Goal: Task Accomplishment & Management: Use online tool/utility

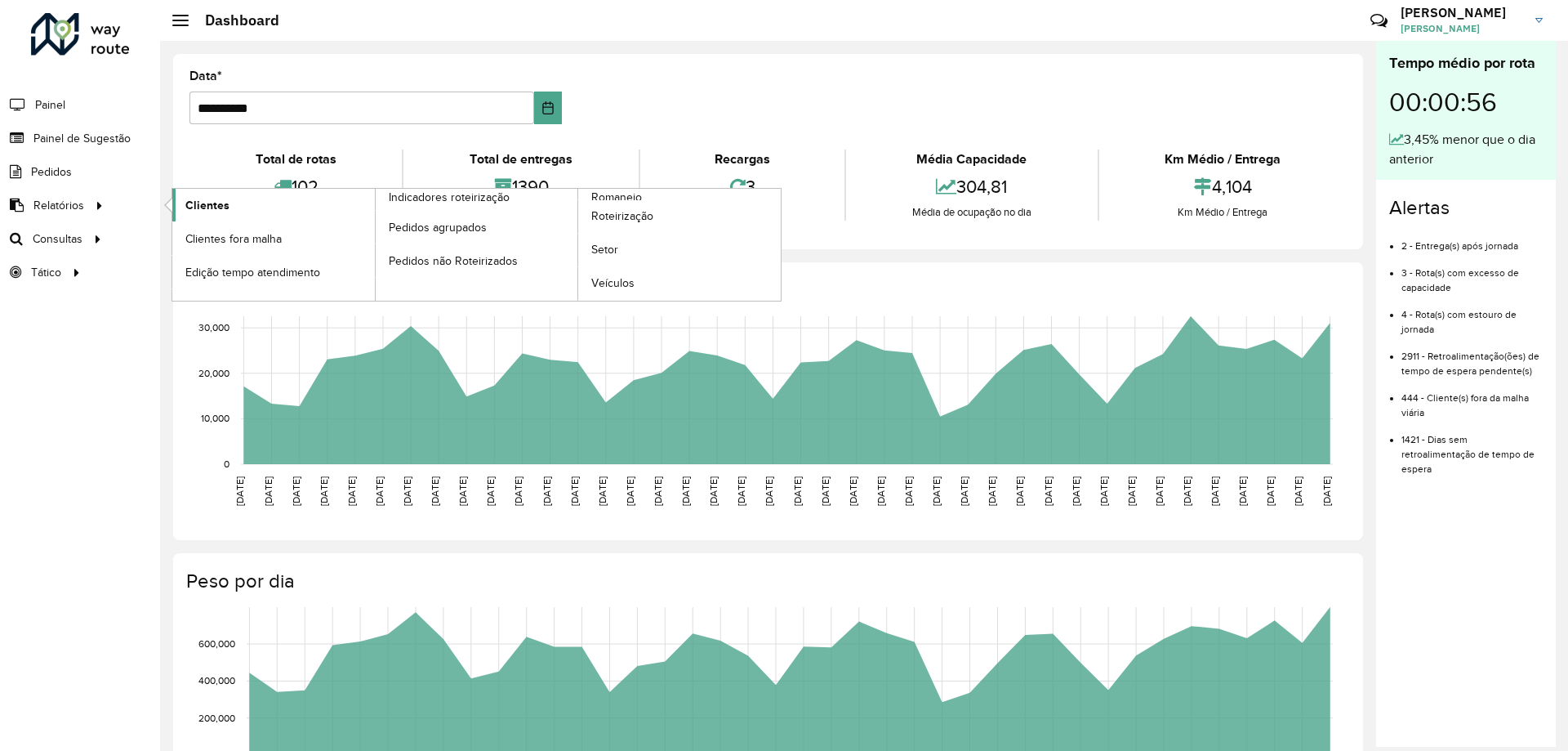
click at [239, 209] on link "Clientes" at bounding box center [273, 206] width 203 height 33
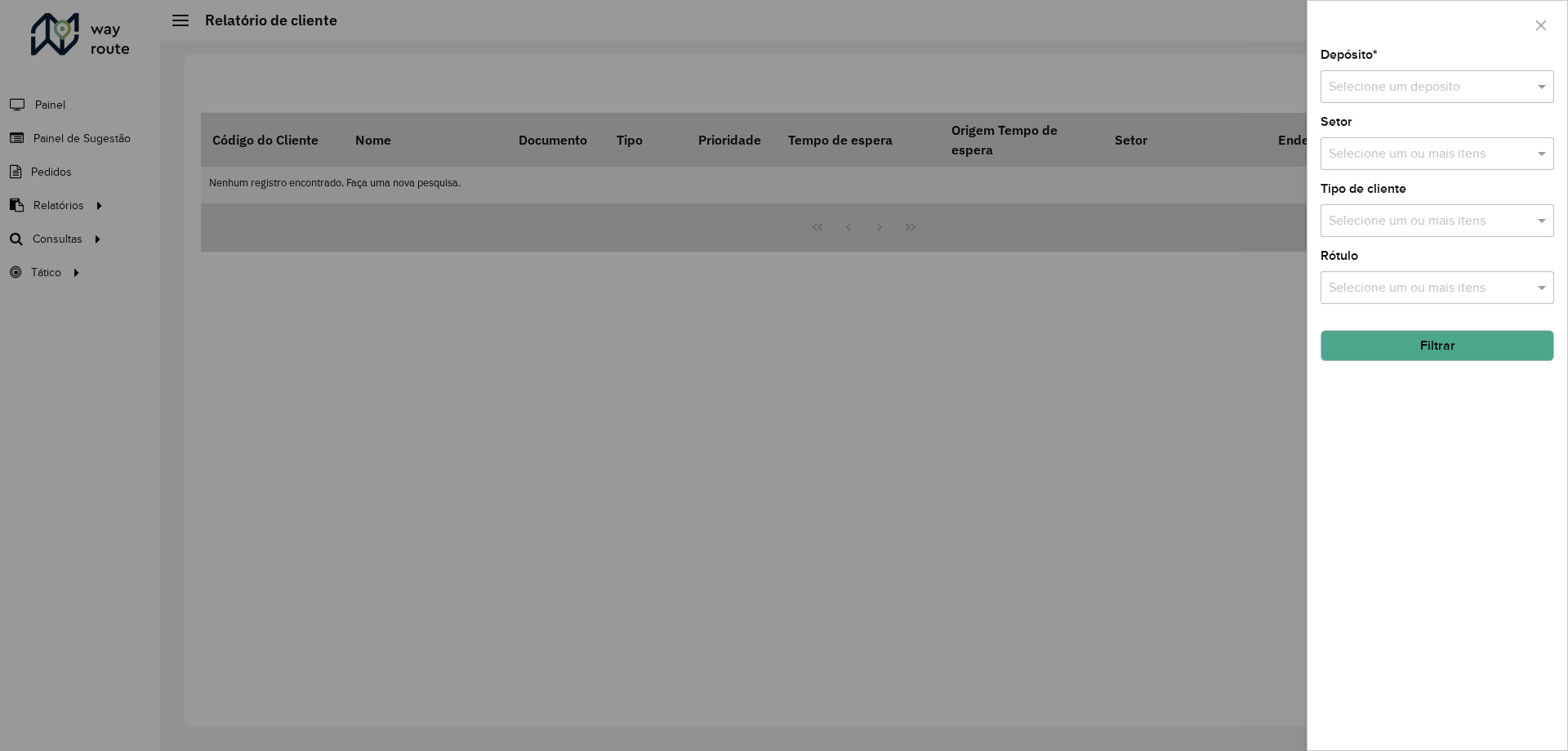
click at [1413, 85] on input "text" at bounding box center [1421, 87] width 184 height 19
click at [1408, 135] on span "CDD [GEOGRAPHIC_DATA]" at bounding box center [1407, 134] width 159 height 14
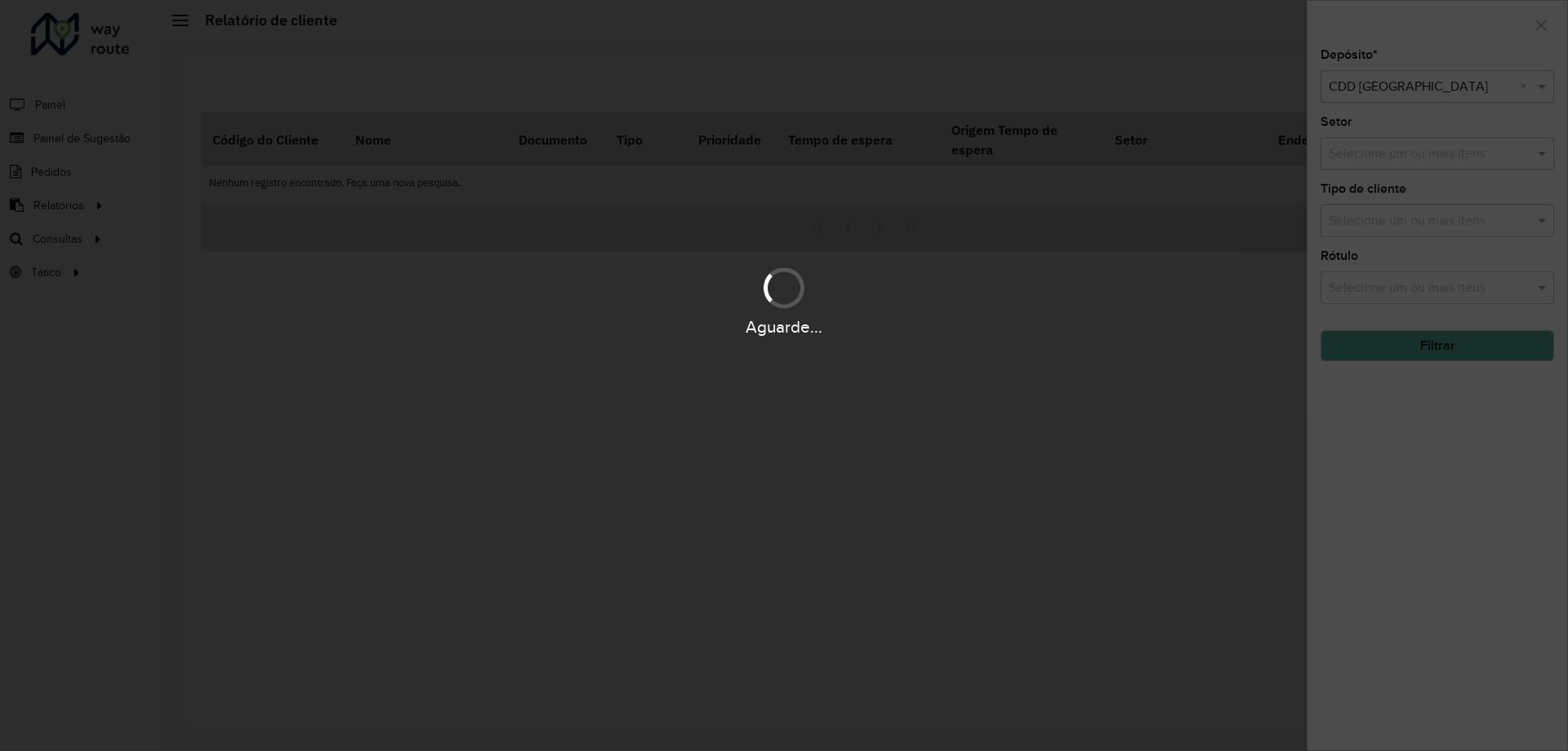
click at [1372, 196] on div "Aguarde..." at bounding box center [784, 376] width 1568 height 751
click at [1371, 217] on div "Aguarde..." at bounding box center [784, 376] width 1568 height 751
click at [1371, 217] on input "text" at bounding box center [1429, 221] width 209 height 19
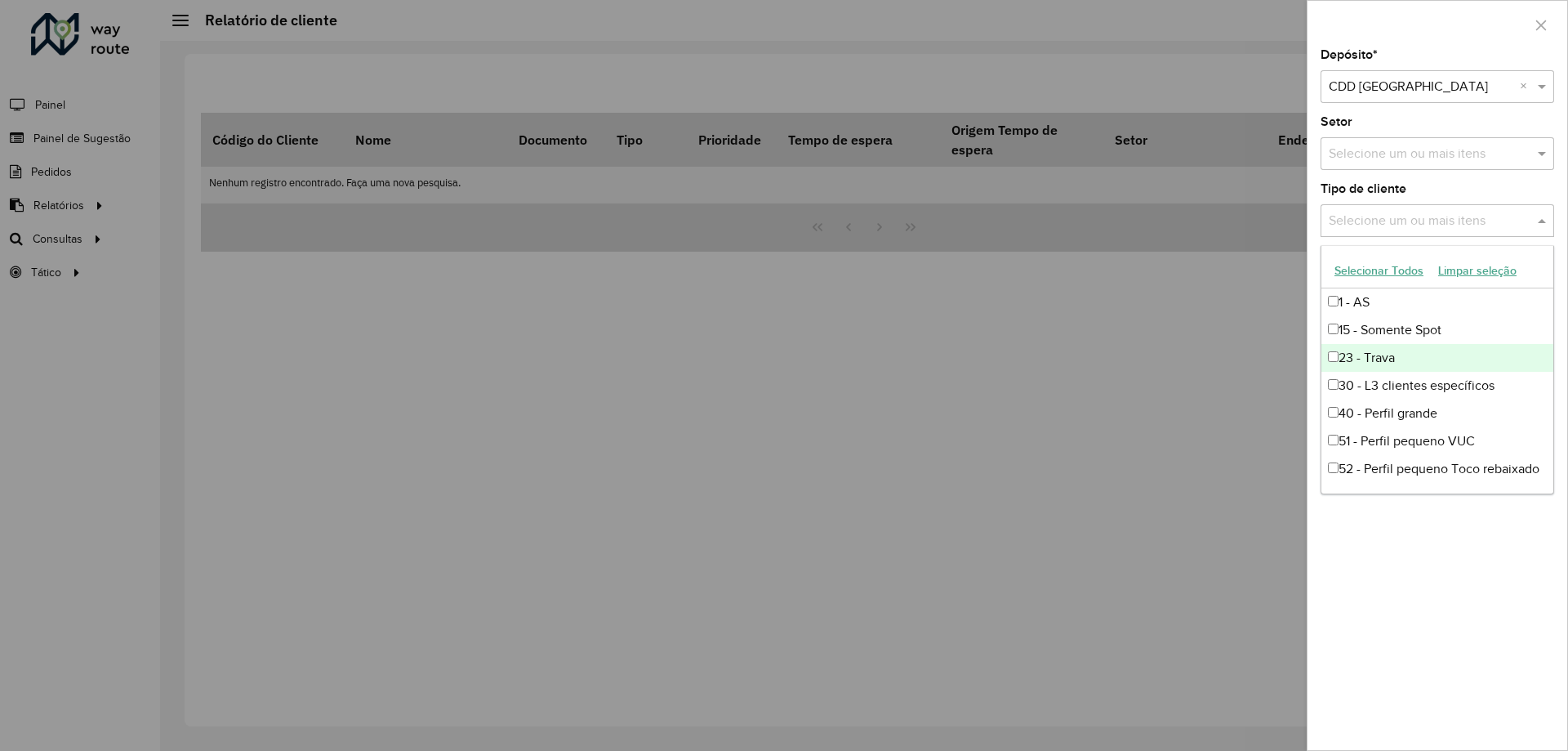
click at [1390, 359] on div "23 - Trava" at bounding box center [1436, 358] width 232 height 28
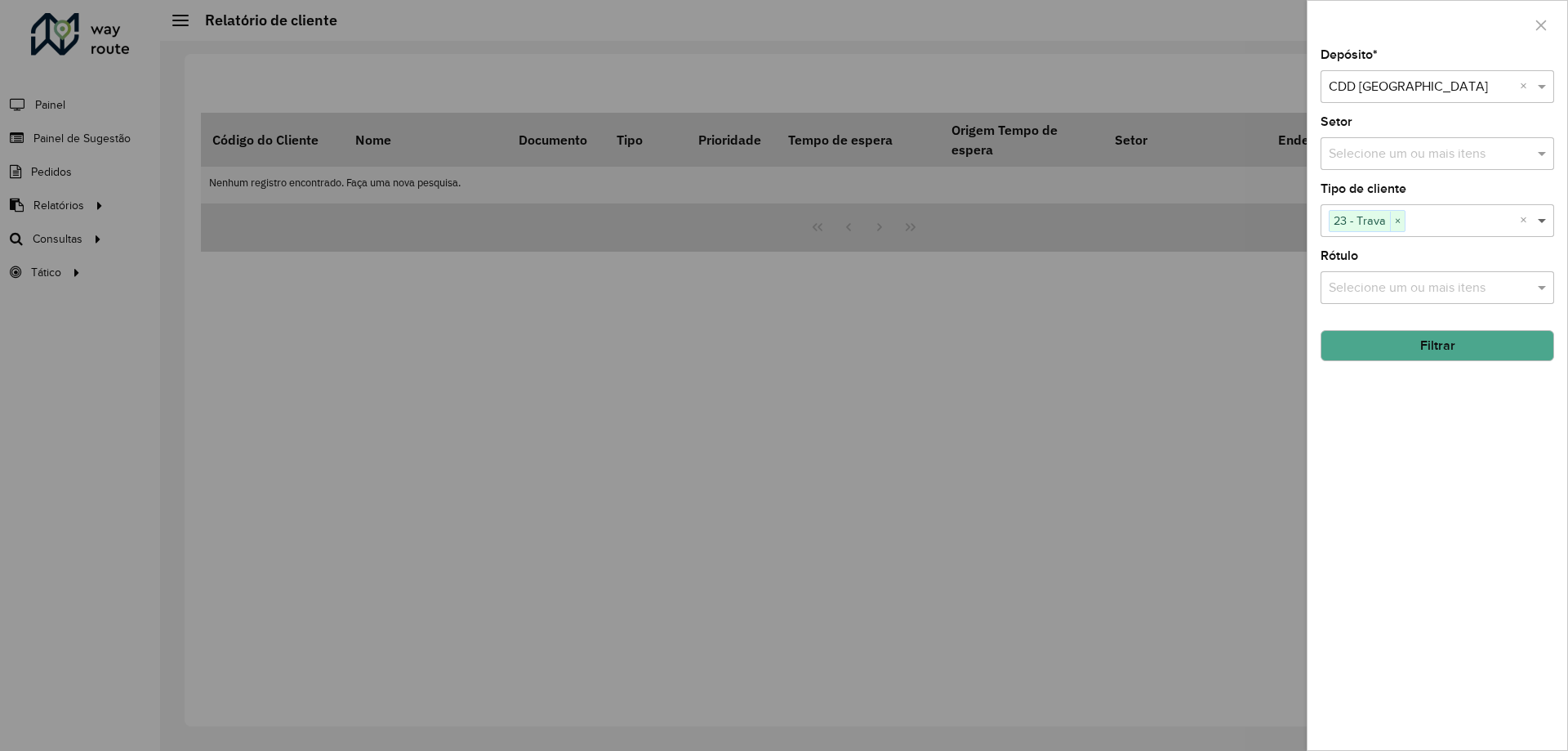
click at [1544, 219] on span at bounding box center [1543, 220] width 20 height 19
click at [1439, 351] on button "Filtrar" at bounding box center [1437, 345] width 234 height 31
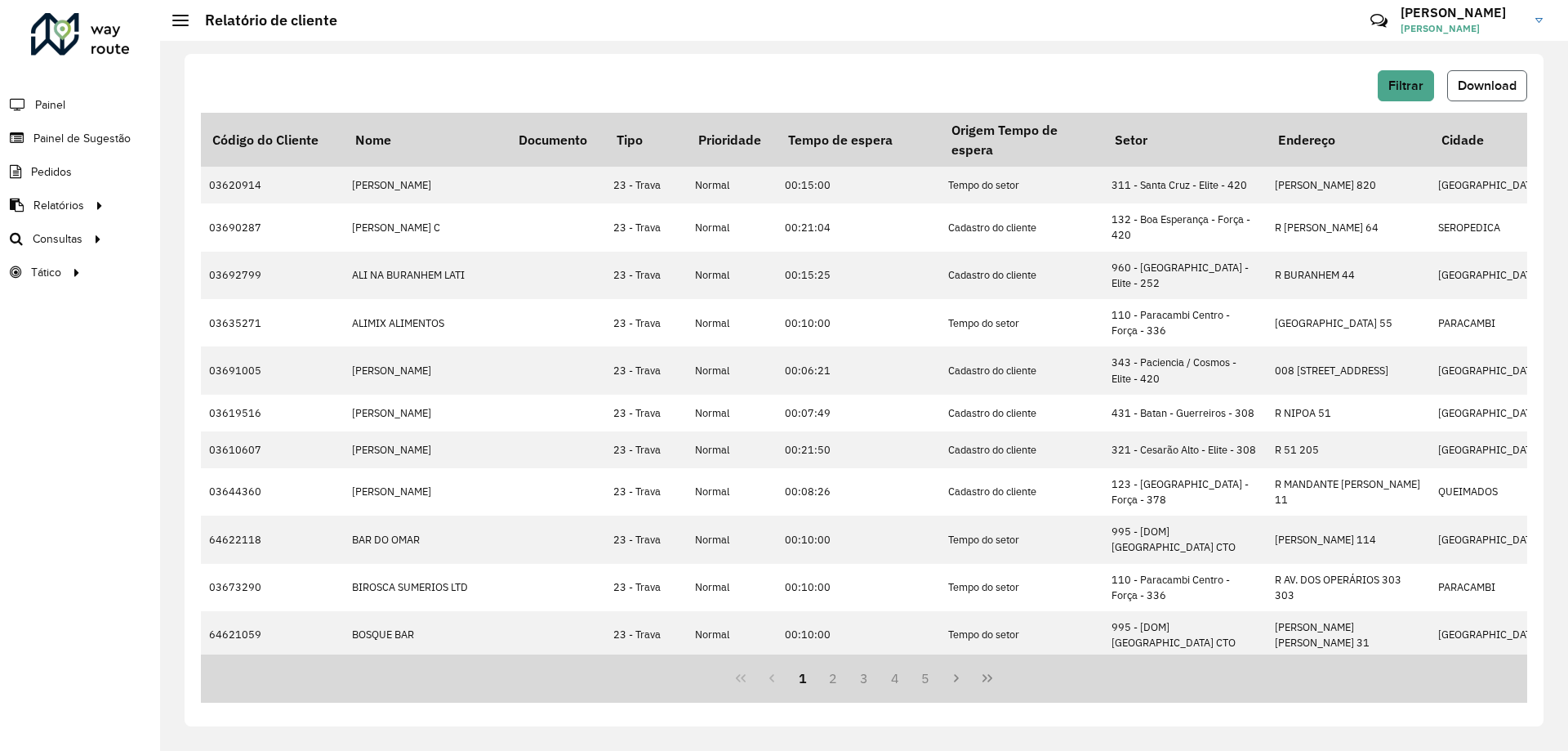
click at [1491, 83] on span "Download" at bounding box center [1487, 85] width 59 height 14
click at [1414, 82] on span "Filtrar" at bounding box center [1405, 85] width 35 height 14
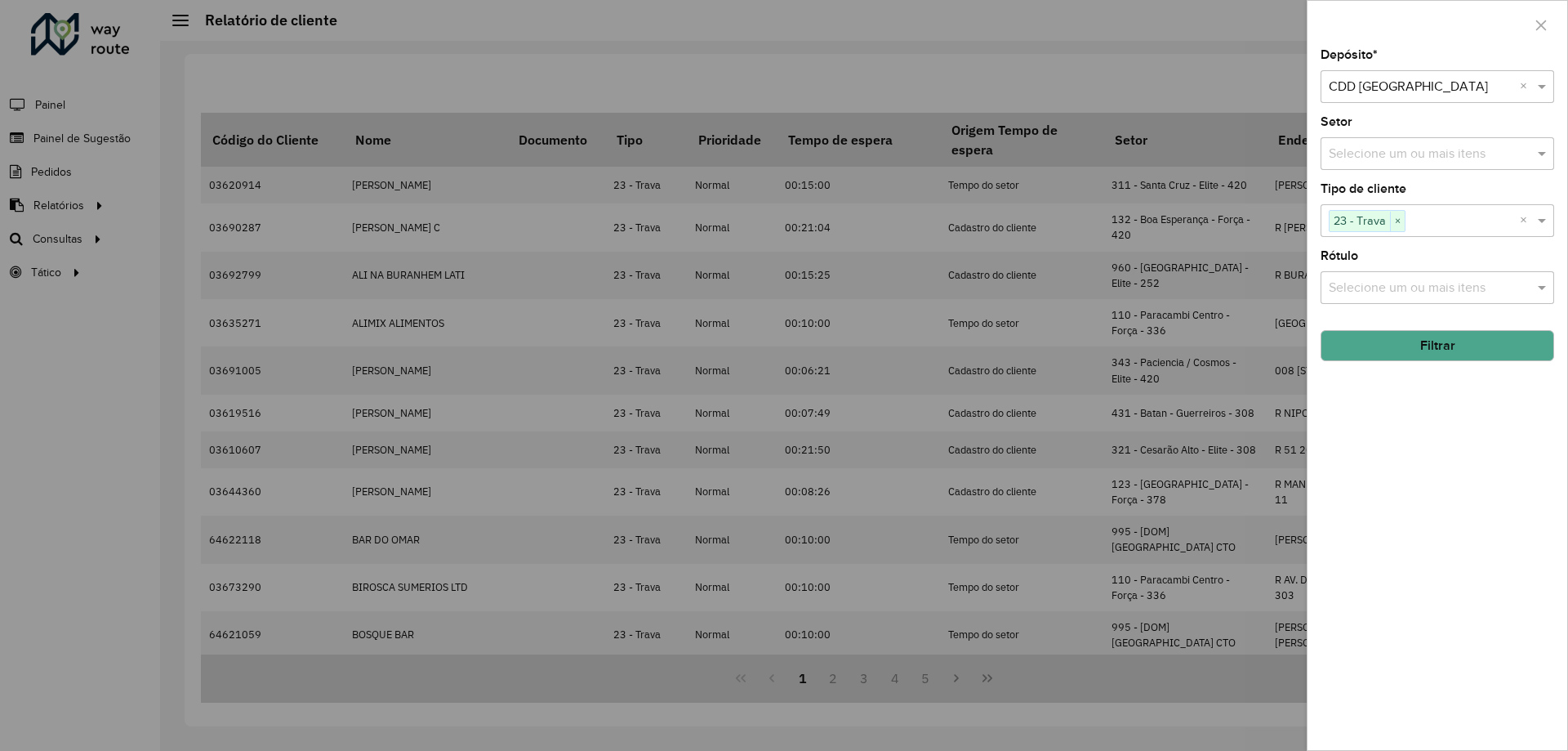
click at [1400, 223] on span "×" at bounding box center [1396, 221] width 15 height 19
click at [1429, 340] on button "Filtrar" at bounding box center [1437, 345] width 234 height 31
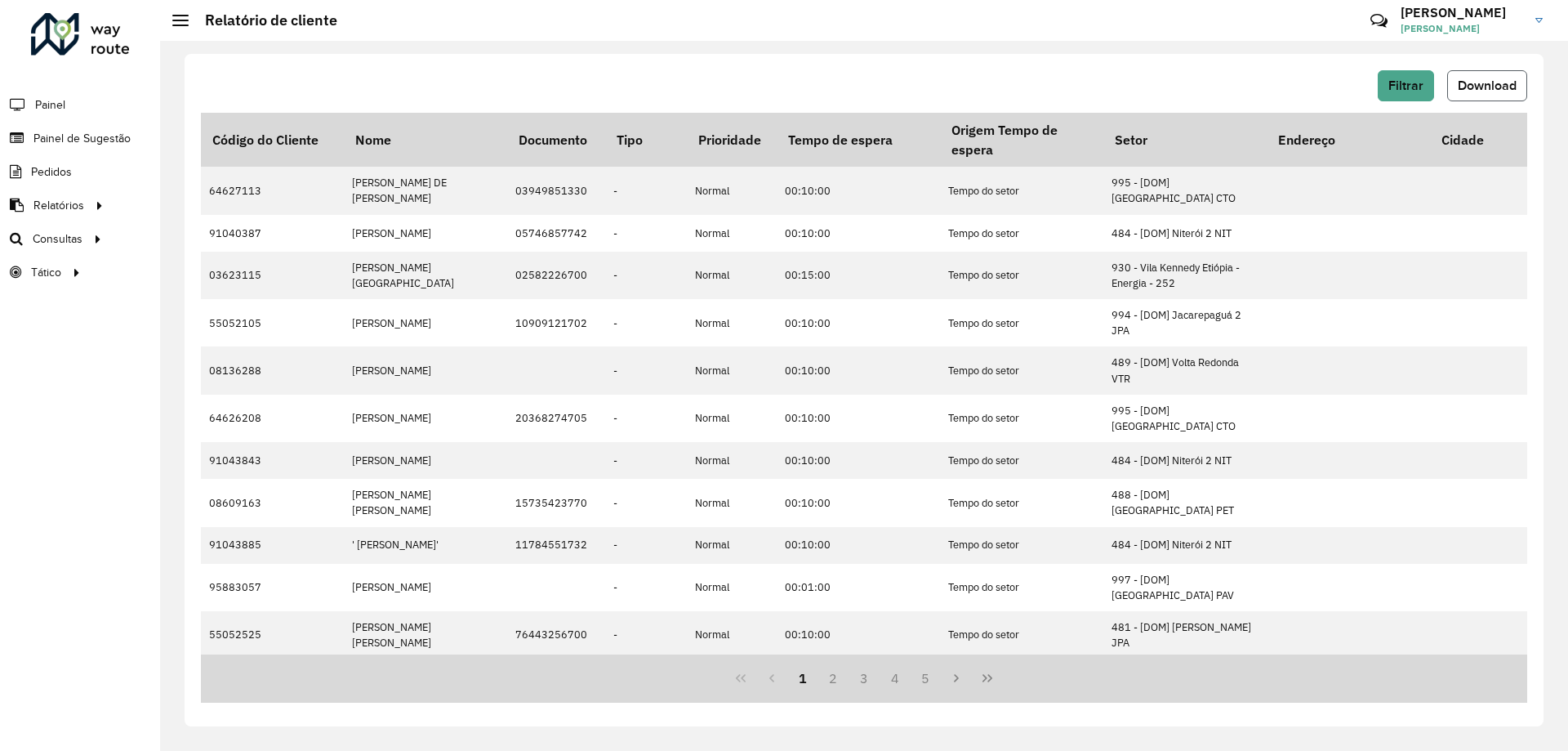
click at [1476, 79] on span "Download" at bounding box center [1487, 85] width 59 height 14
click at [250, 236] on link "Roteirização" at bounding box center [272, 239] width 200 height 33
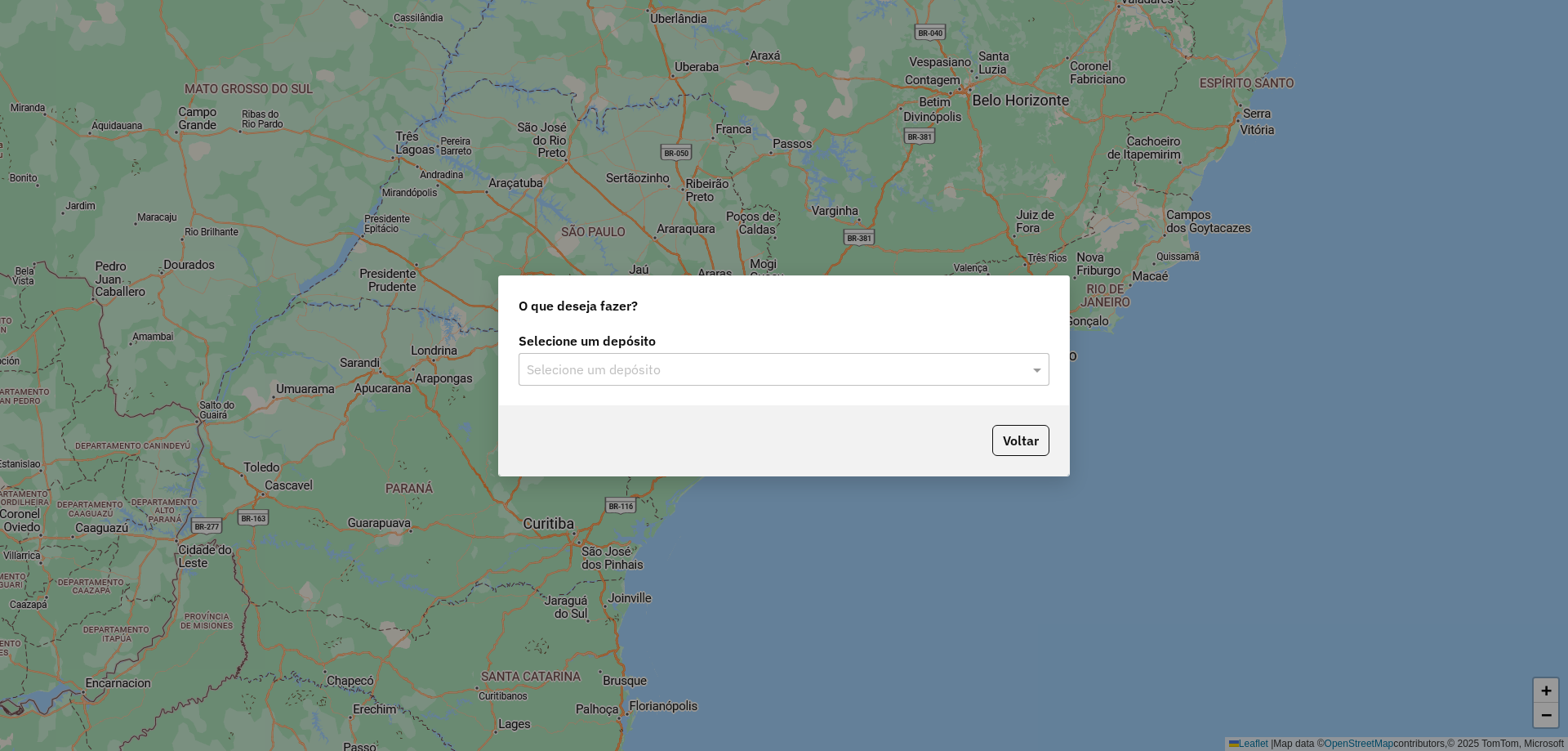
click at [686, 381] on div "Selecione um depósito" at bounding box center [784, 370] width 530 height 33
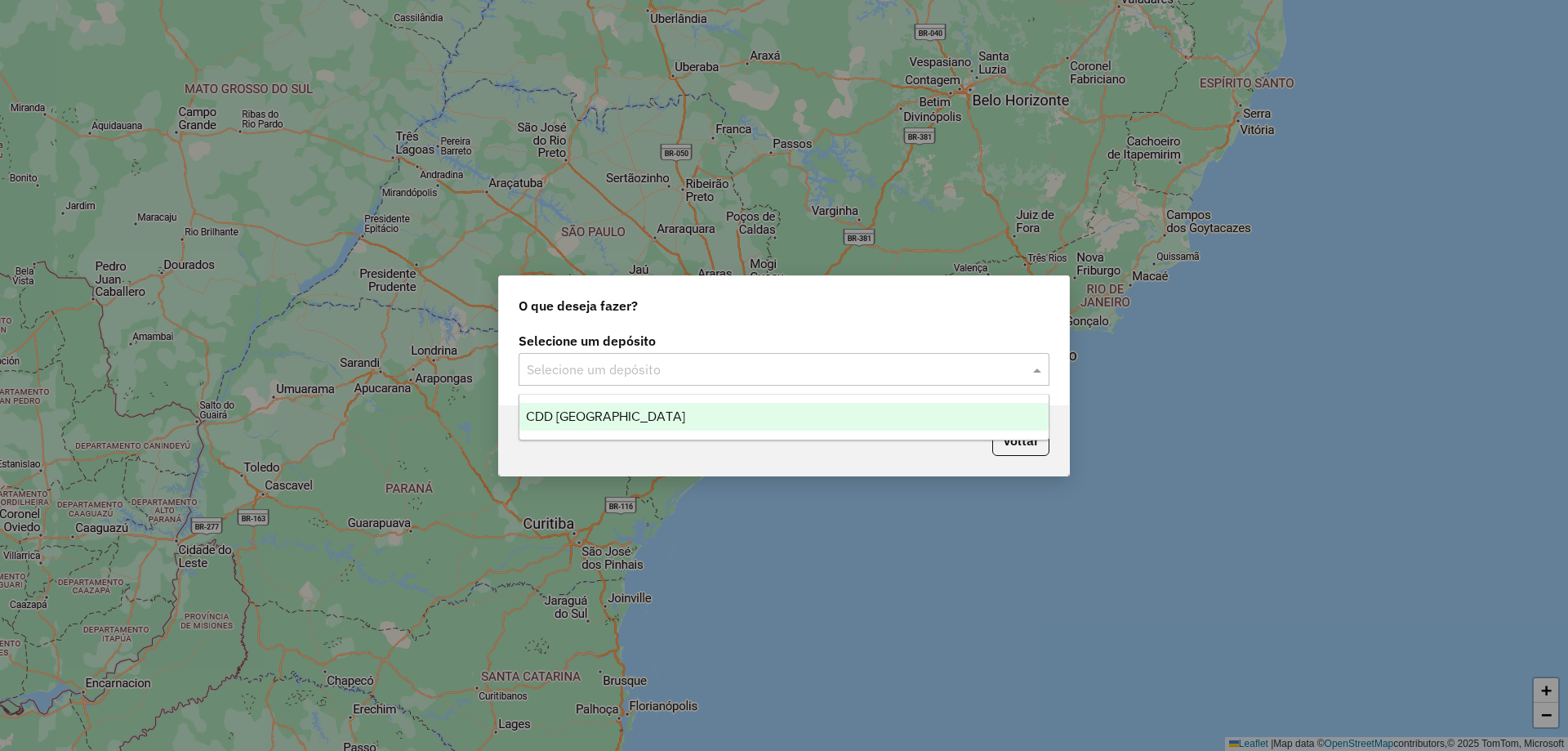
click at [683, 416] on div "CDD [GEOGRAPHIC_DATA]" at bounding box center [784, 416] width 529 height 28
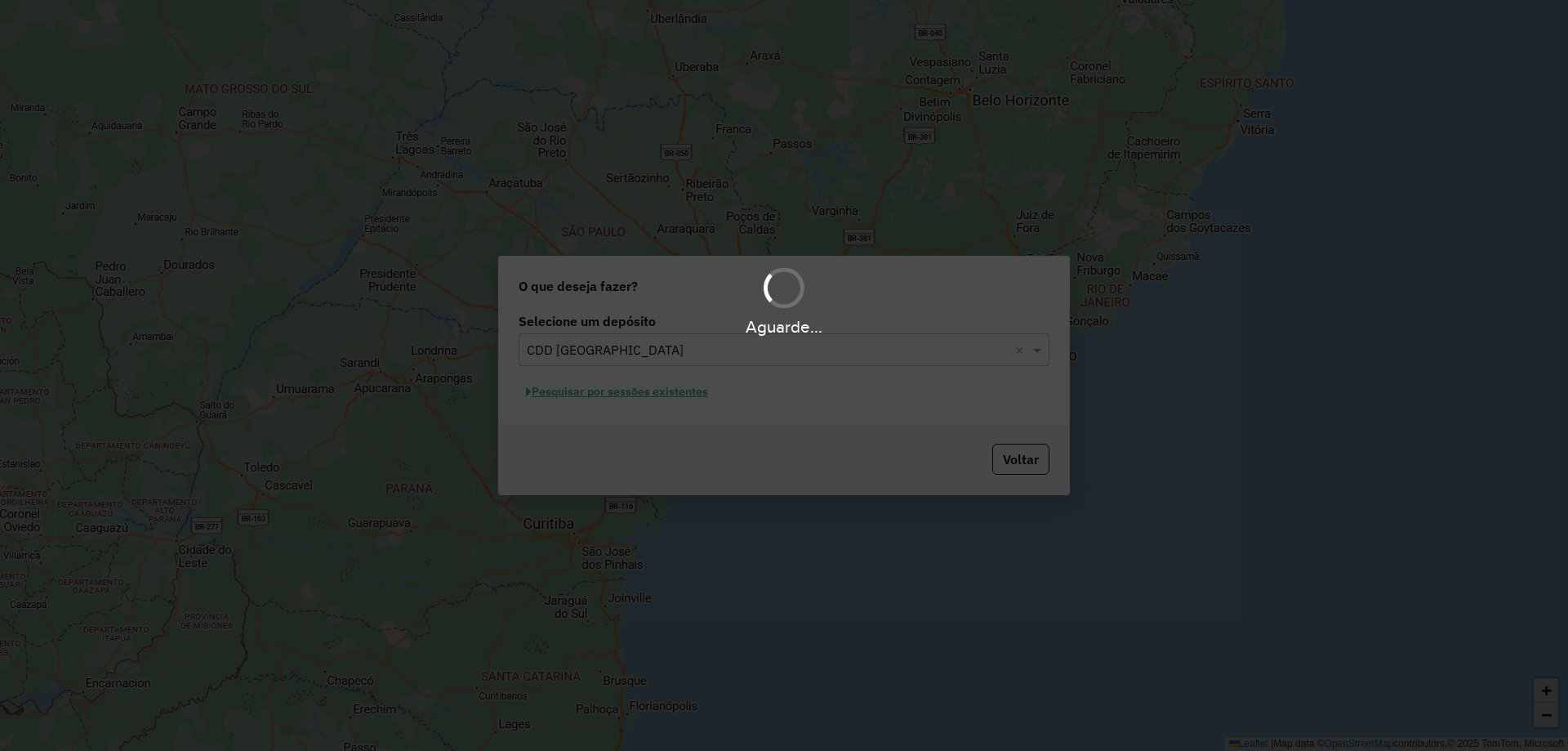
click at [557, 394] on div "Aguarde..." at bounding box center [784, 376] width 1568 height 751
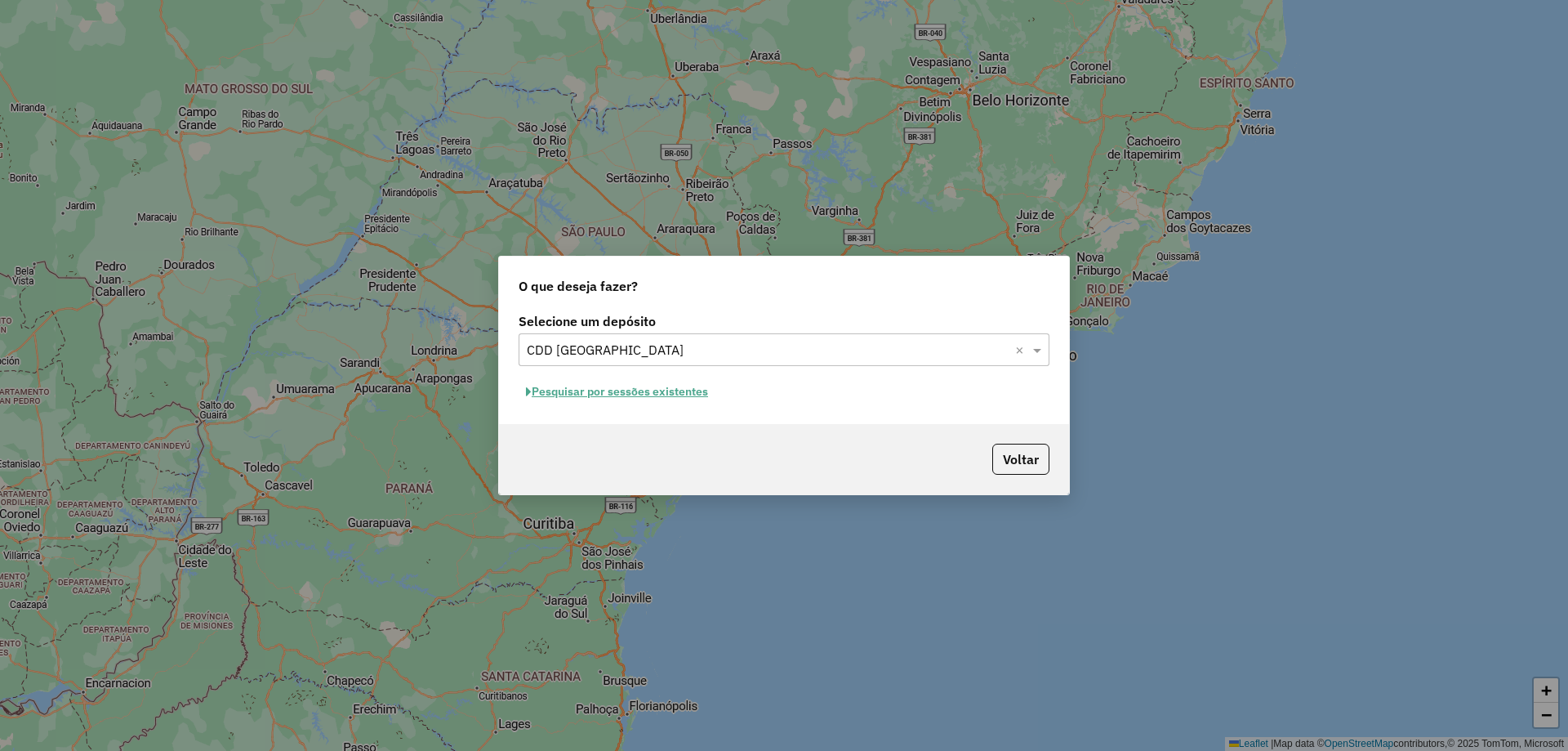
click at [540, 392] on button "Pesquisar por sessões existentes" at bounding box center [617, 392] width 197 height 25
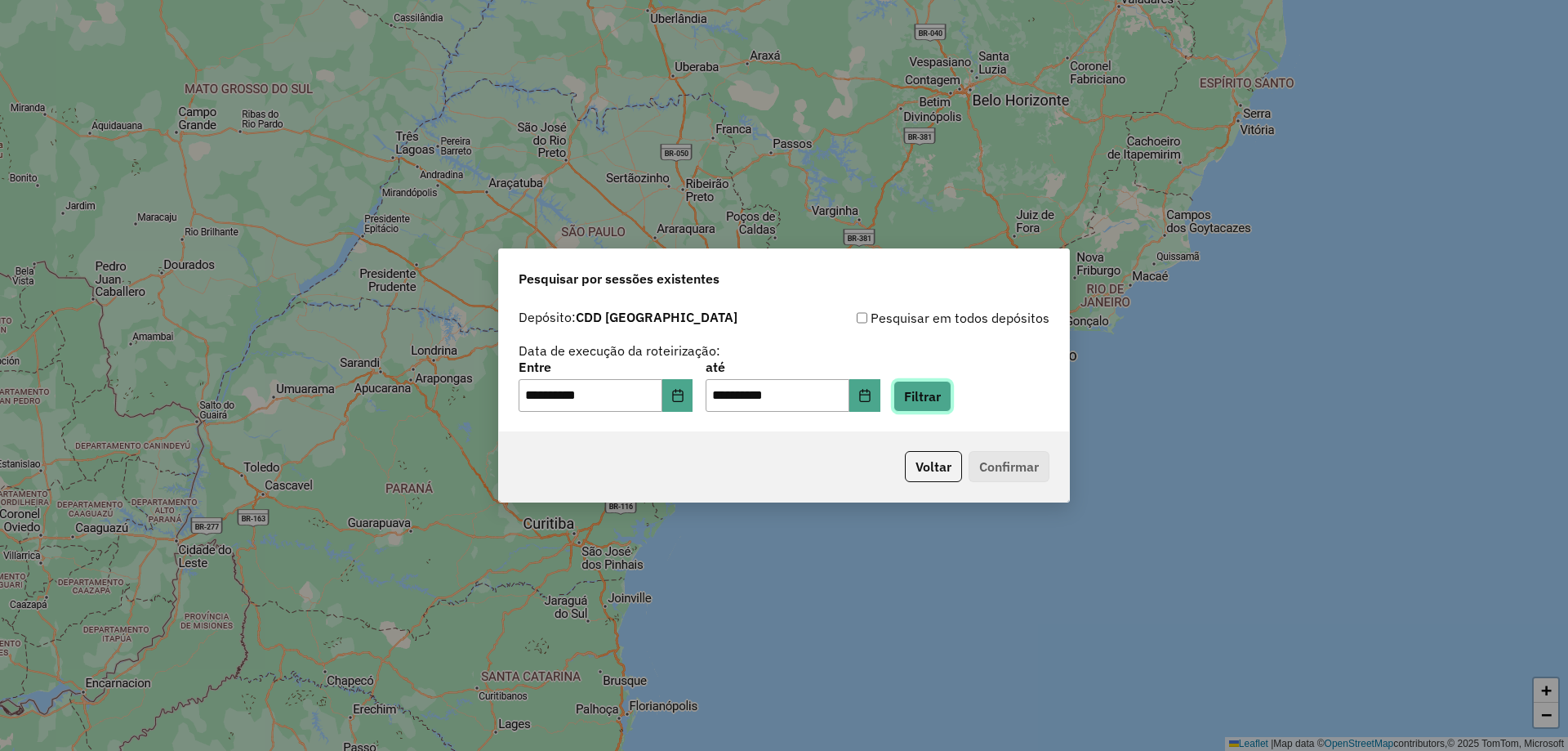
click at [950, 401] on button "Filtrar" at bounding box center [922, 396] width 58 height 31
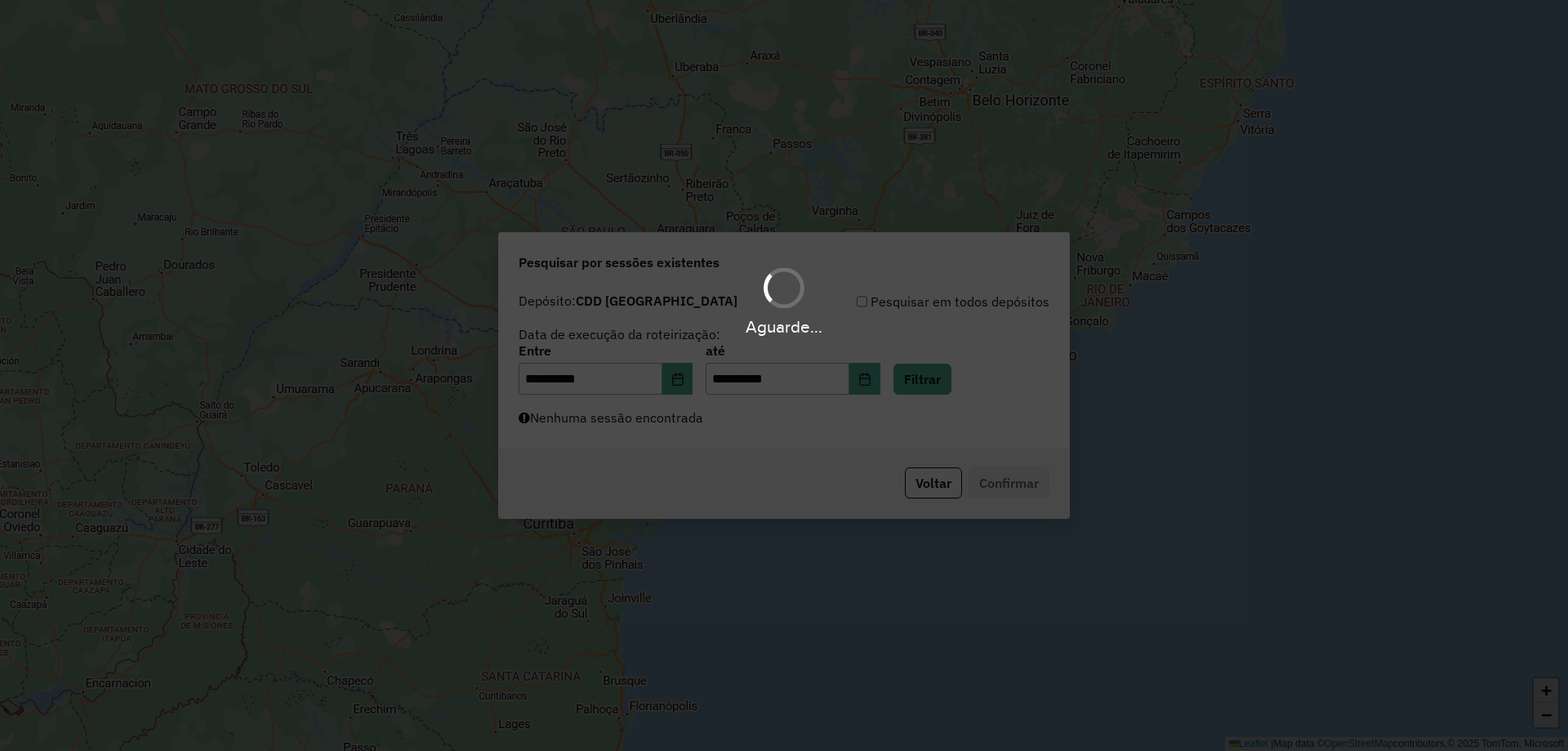
click at [683, 414] on div "Aguarde..." at bounding box center [784, 376] width 1568 height 751
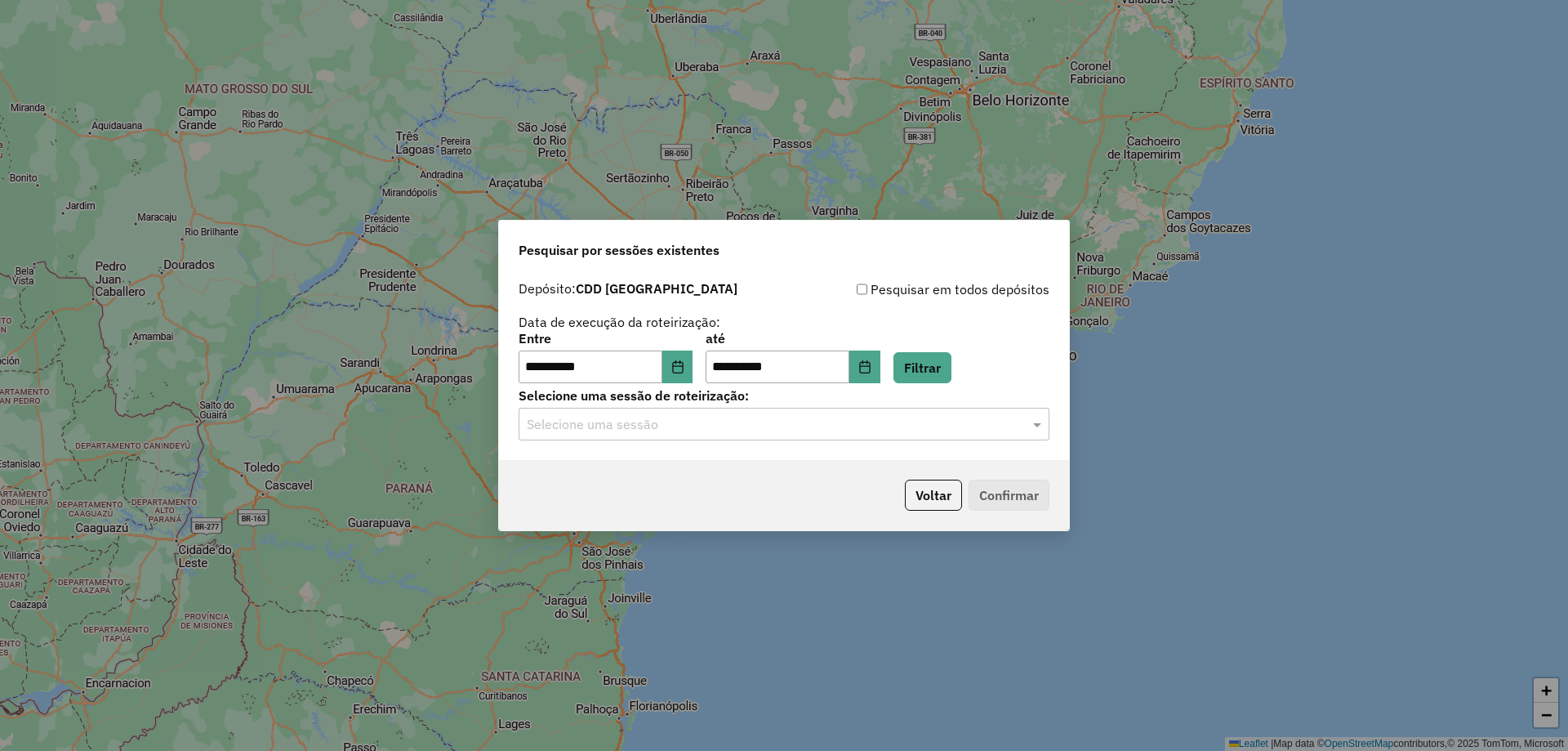
click at [684, 415] on input "text" at bounding box center [767, 425] width 482 height 19
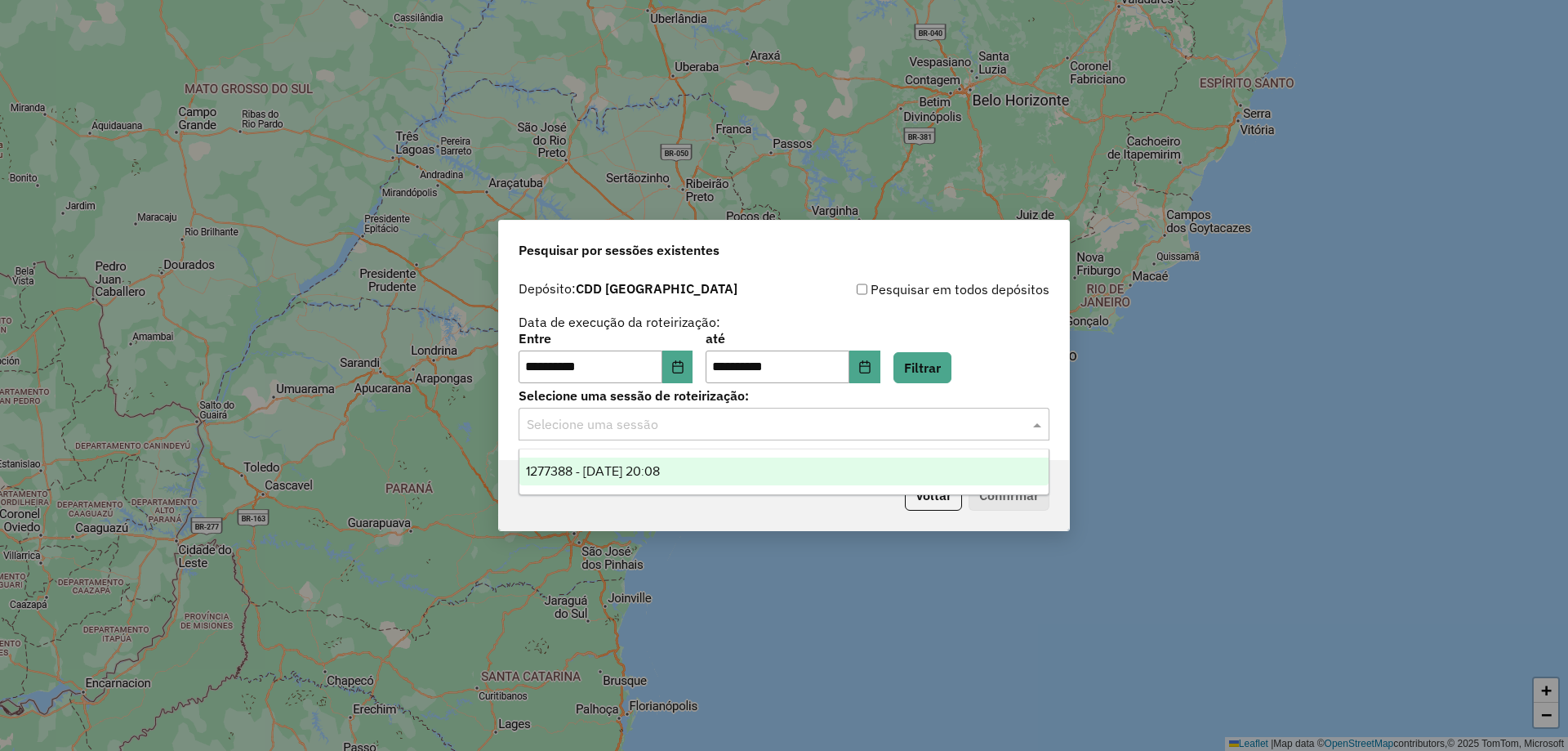
click at [656, 478] on div "1277388 - [DATE] 20:08" at bounding box center [784, 472] width 529 height 28
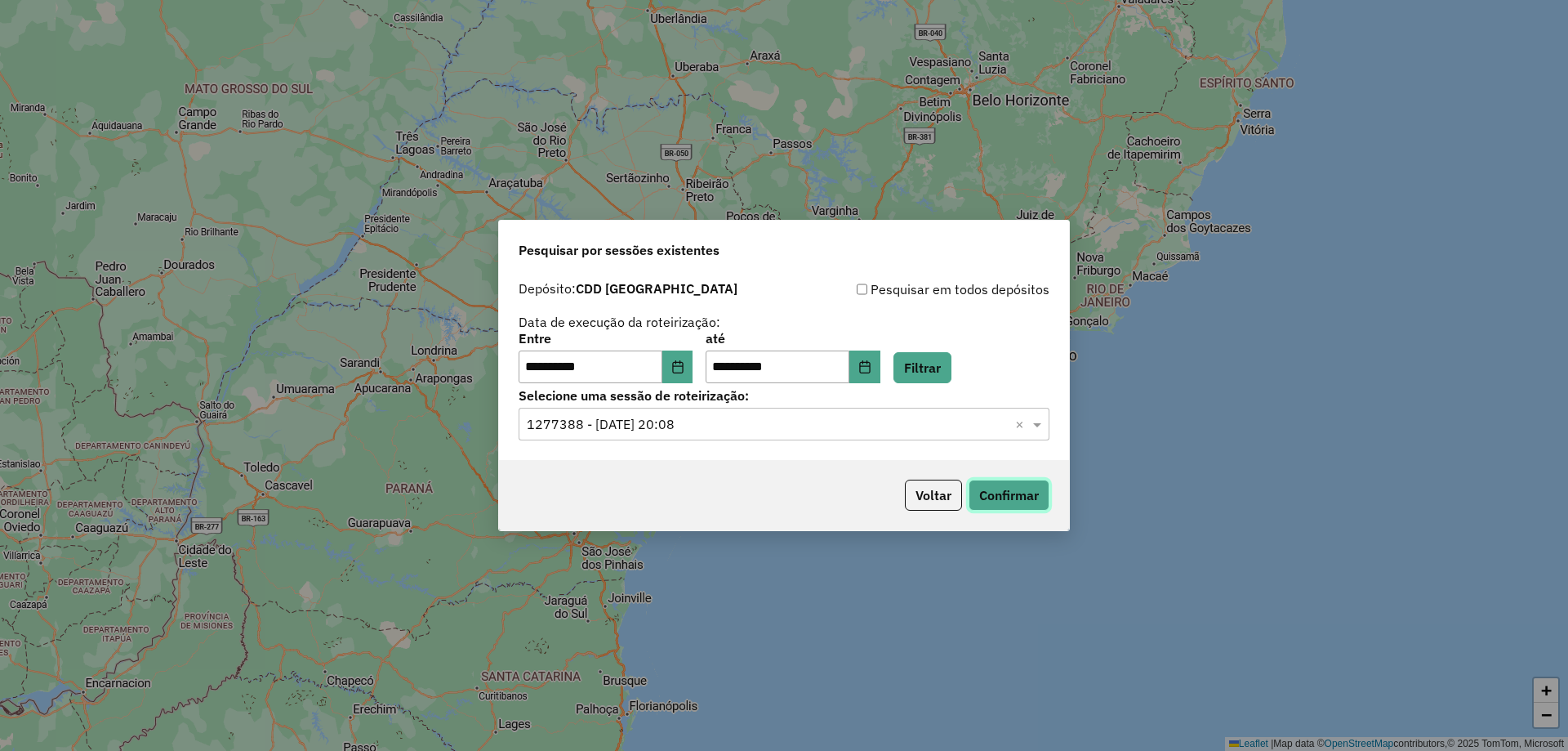
click at [1013, 499] on button "Confirmar" at bounding box center [1008, 495] width 80 height 31
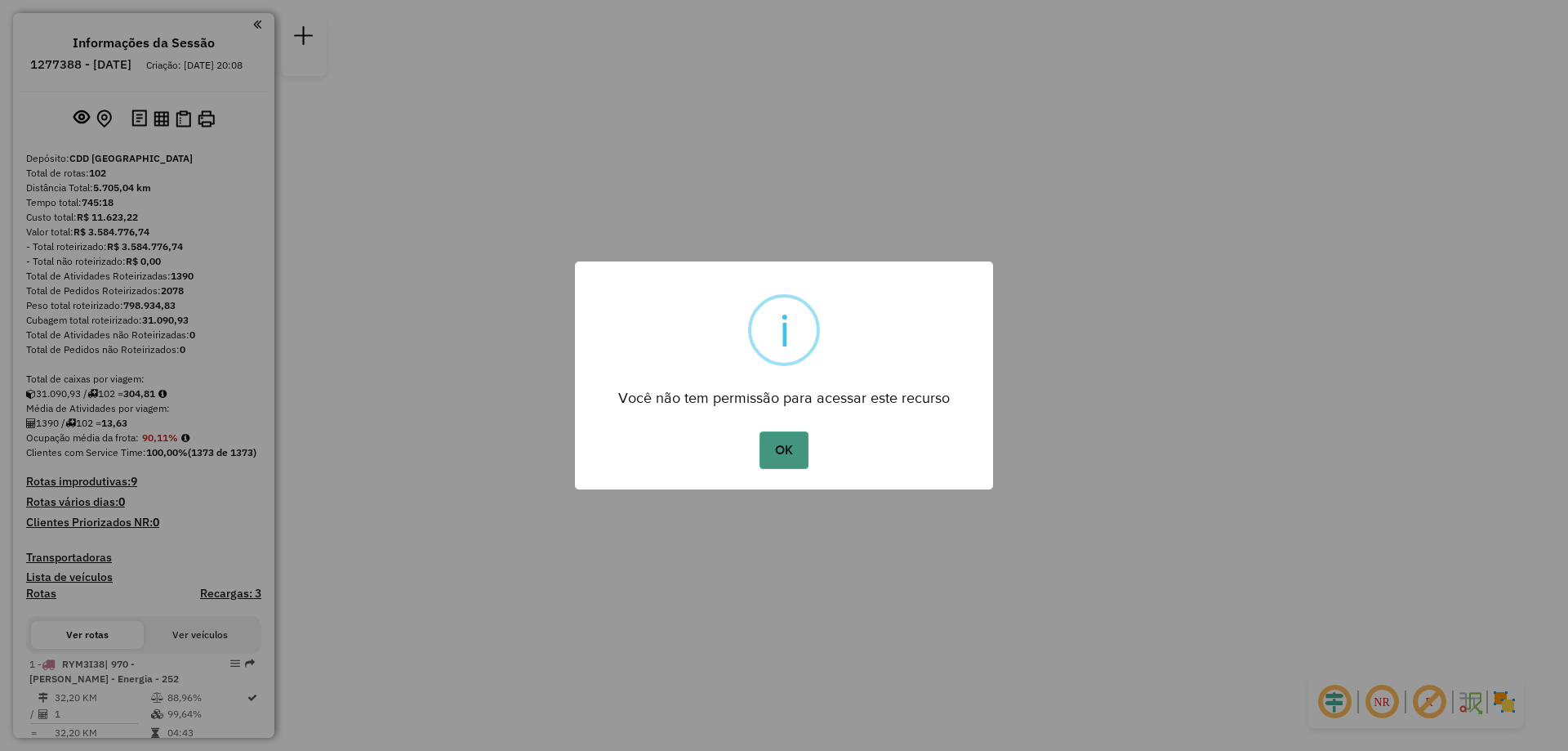
click at [780, 477] on div "× i Você não tem permissão para acessar este recurso OK No Cancel" at bounding box center [784, 375] width 418 height 228
click at [768, 442] on button "OK" at bounding box center [784, 450] width 48 height 38
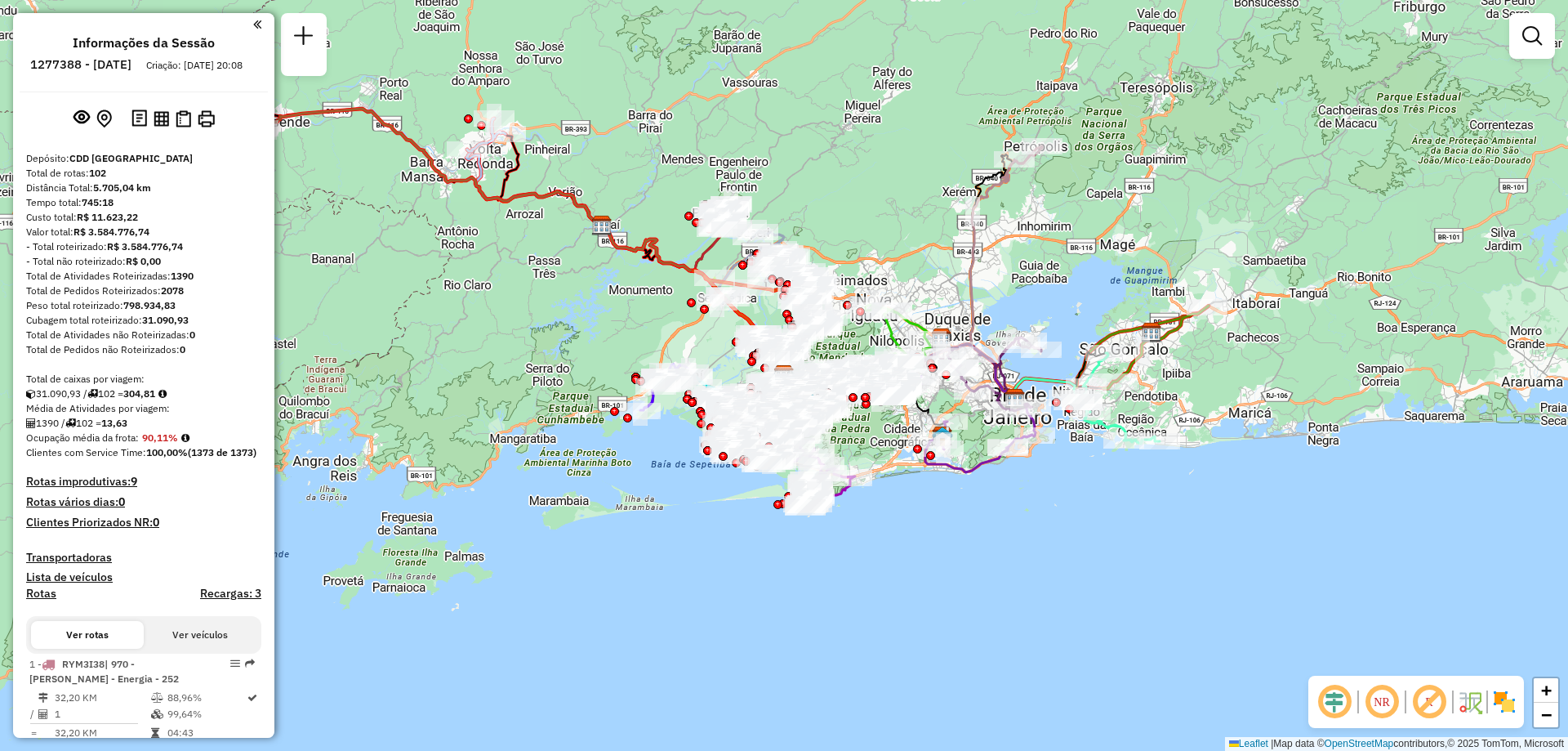
scroll to position [4031, 0]
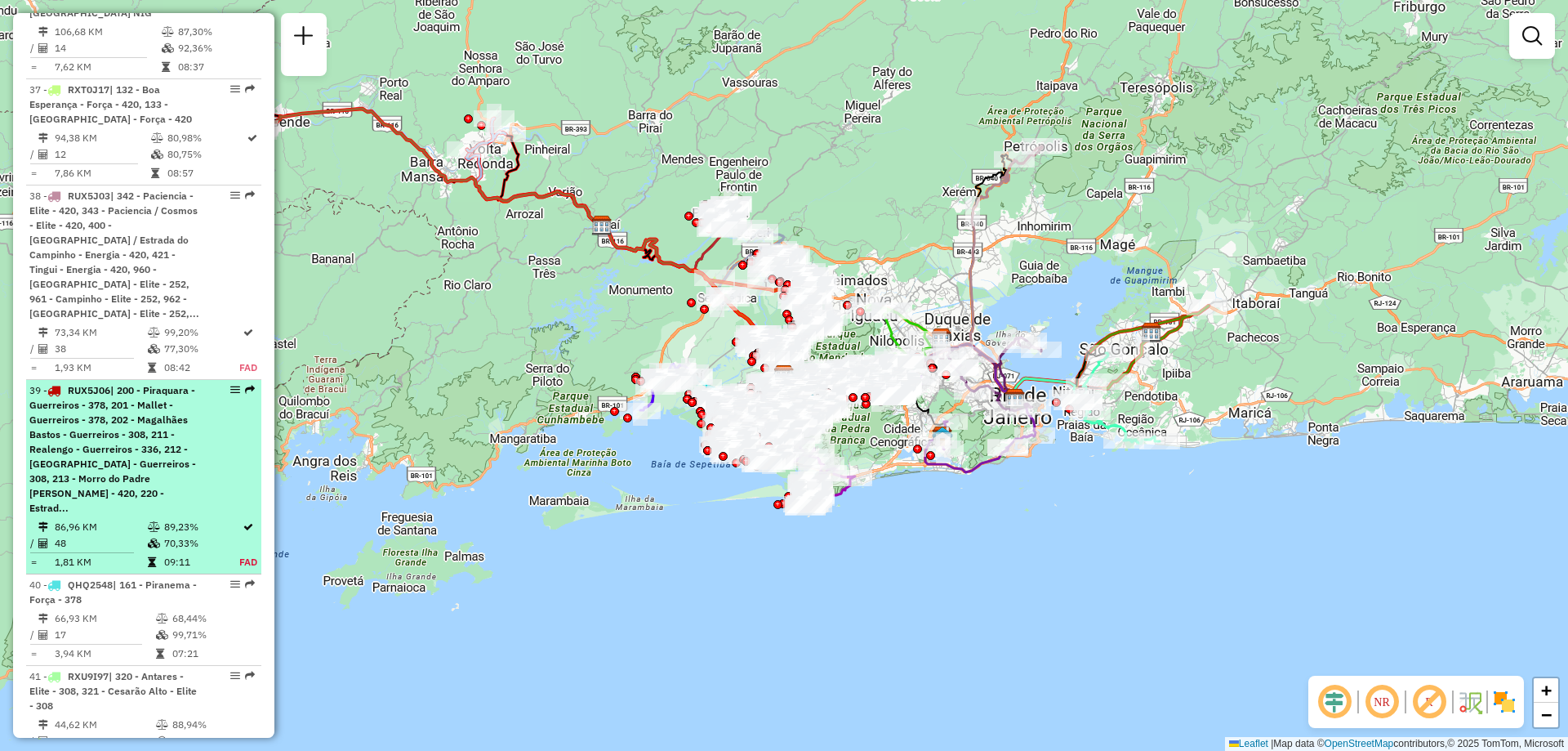
select select "**********"
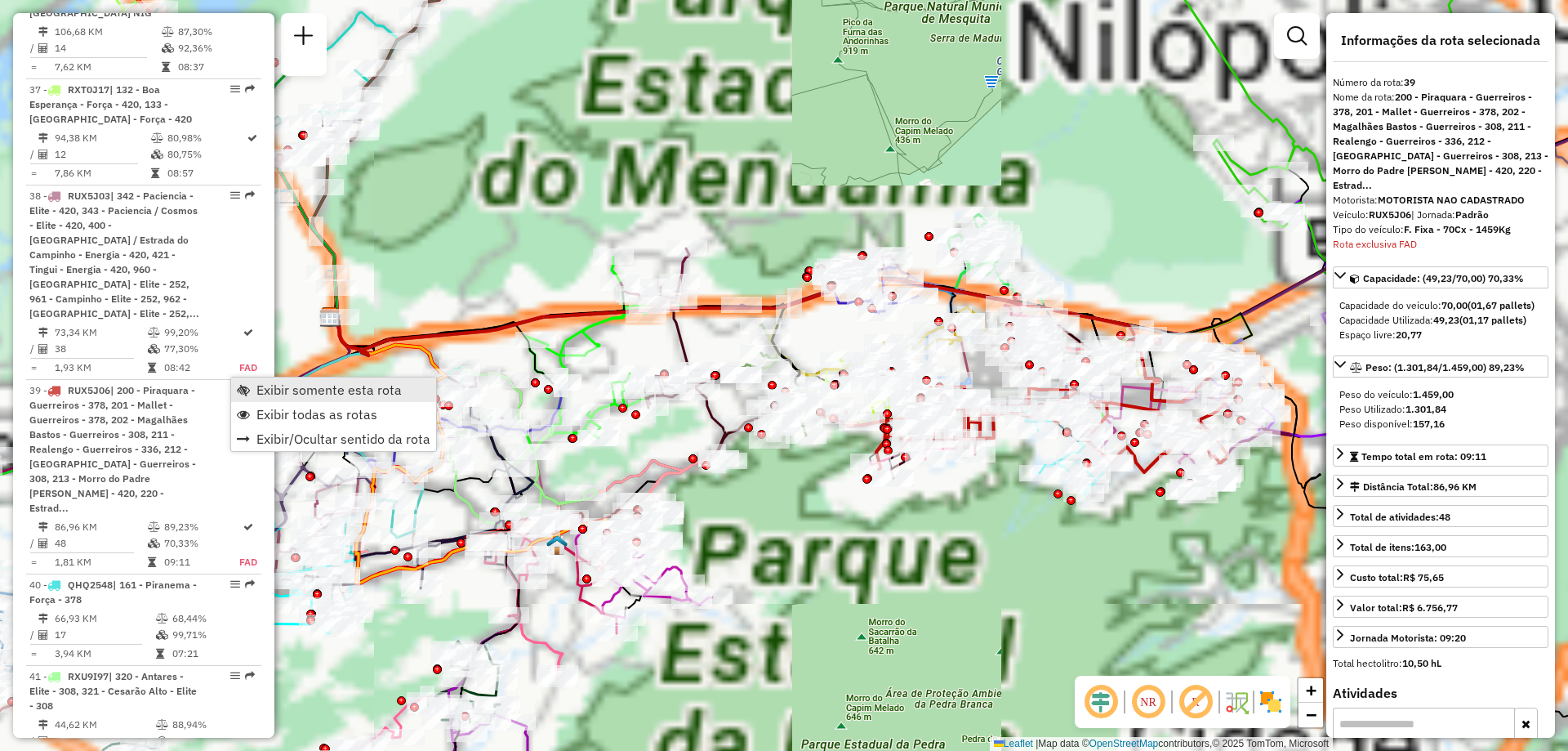
click at [237, 384] on span "Exibir somente esta rota" at bounding box center [242, 389] width 13 height 13
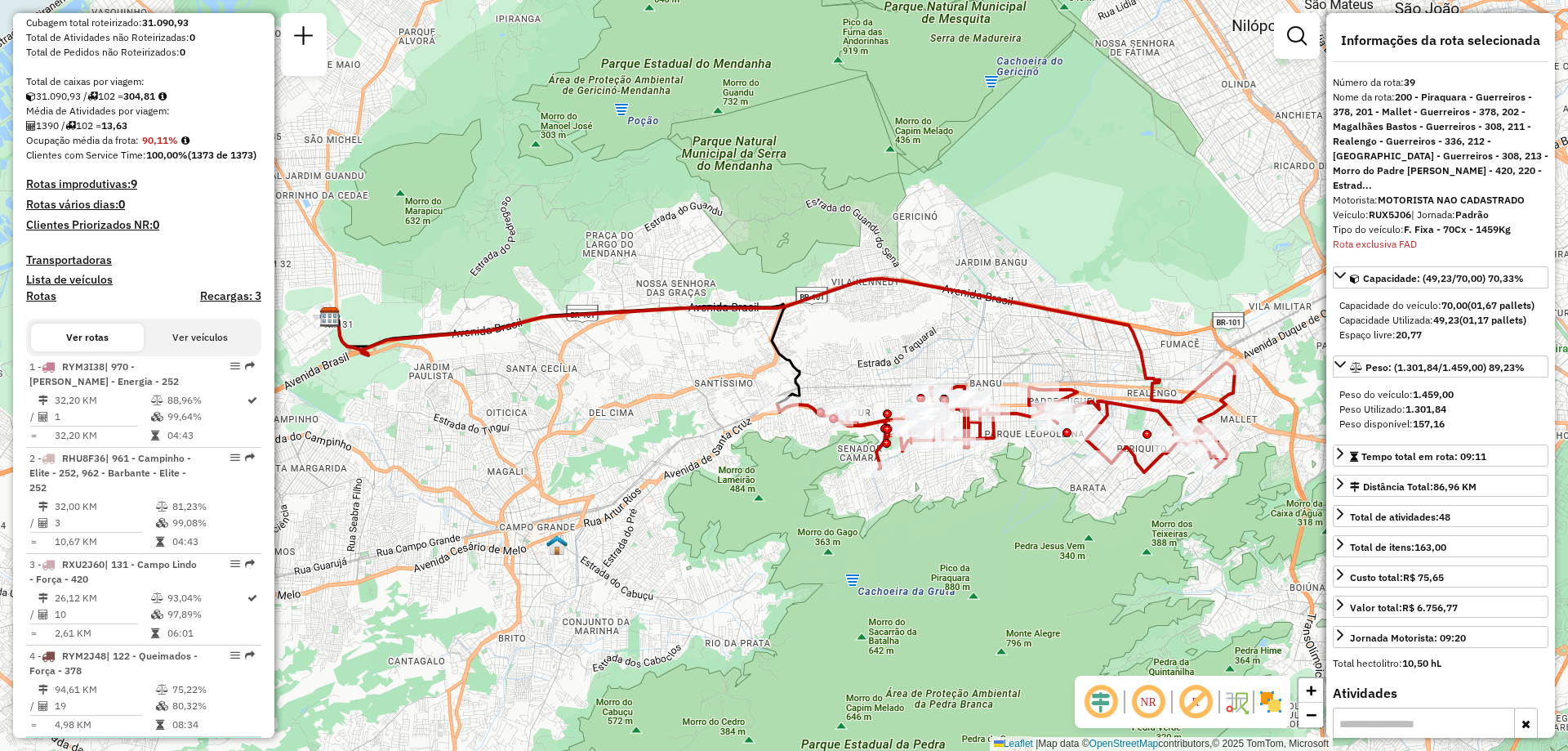
scroll to position [0, 0]
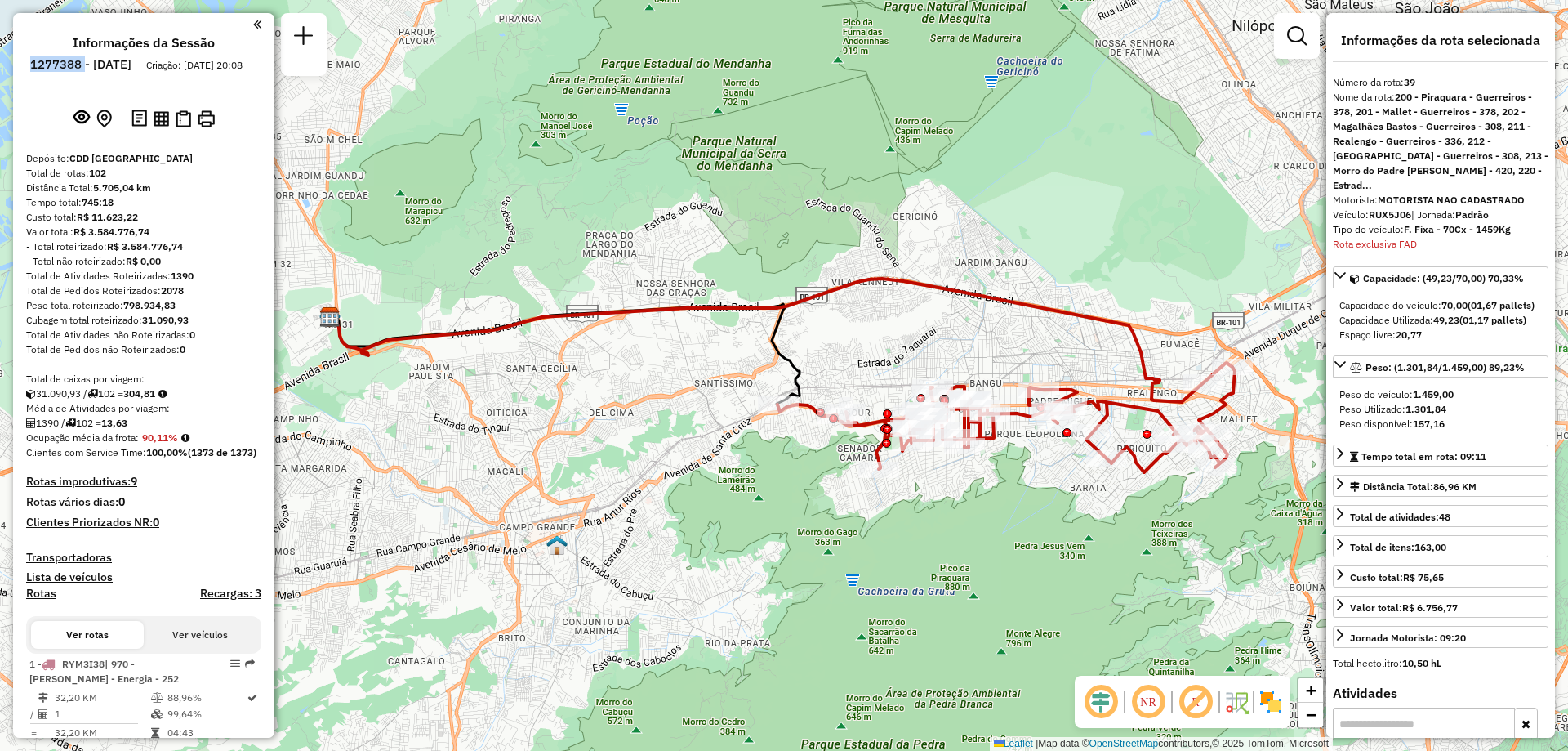
drag, startPoint x: 130, startPoint y: 63, endPoint x: 71, endPoint y: 78, distance: 60.9
click at [71, 78] on li "1277388 - 17/09/2025" at bounding box center [80, 68] width 110 height 21
copy h6 "1277388"
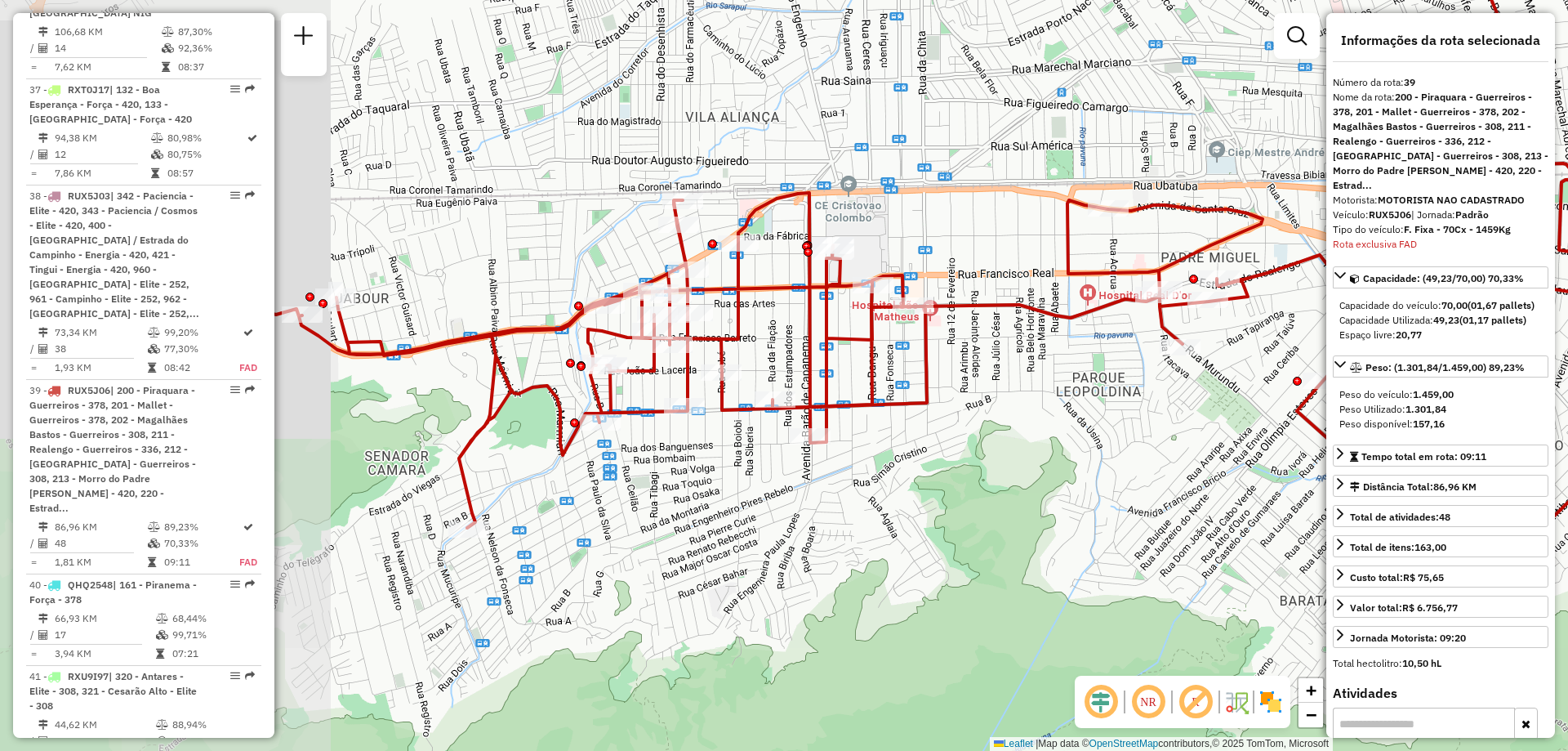
drag, startPoint x: 630, startPoint y: 463, endPoint x: 1047, endPoint y: 425, distance: 418.7
click at [1047, 425] on div "Janela de atendimento Grade de atendimento Capacidade Transportadoras Veículos …" at bounding box center [784, 376] width 1568 height 751
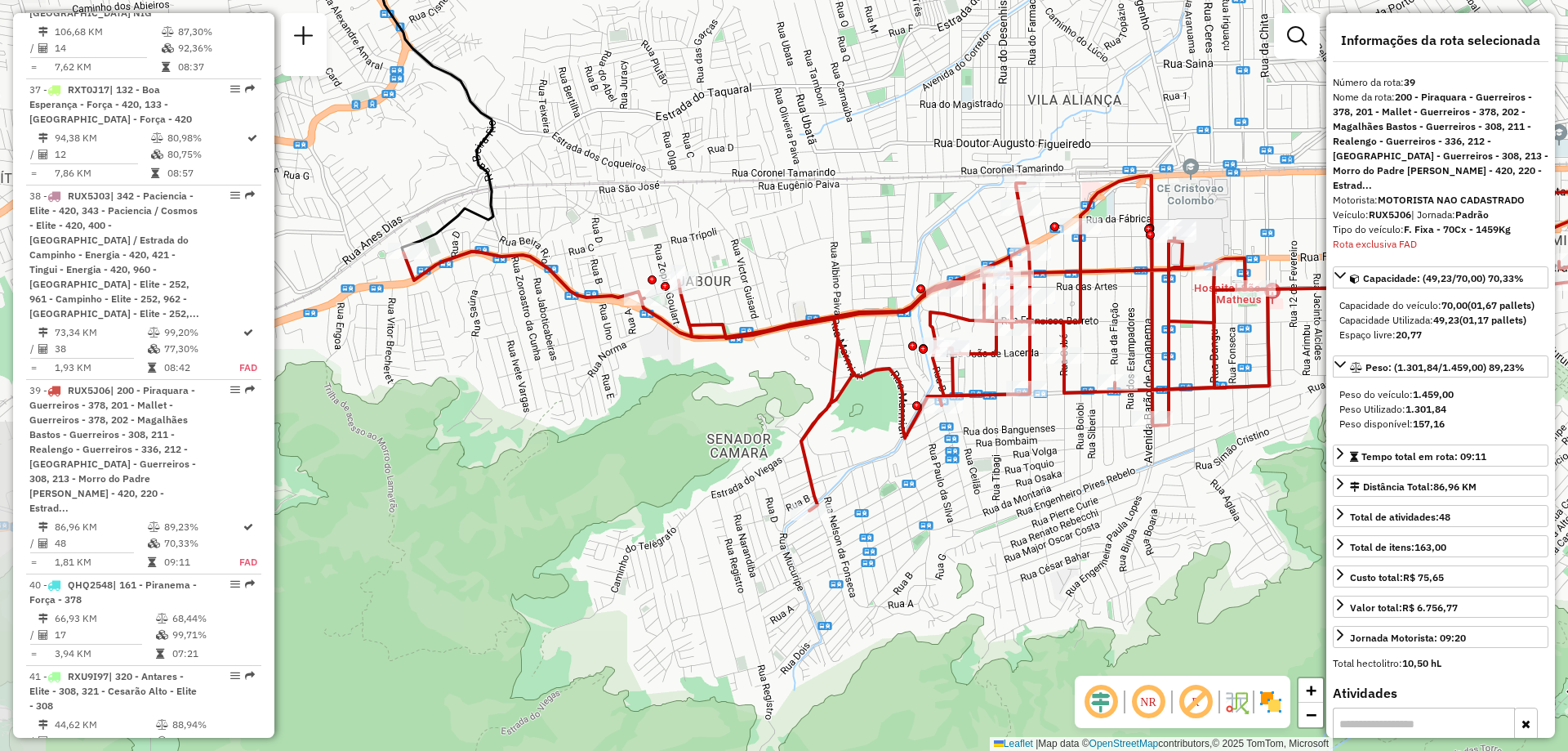
drag, startPoint x: 604, startPoint y: 277, endPoint x: 946, endPoint y: 260, distance: 342.4
click at [946, 260] on div "Janela de atendimento Grade de atendimento Capacidade Transportadoras Veículos …" at bounding box center [784, 376] width 1568 height 751
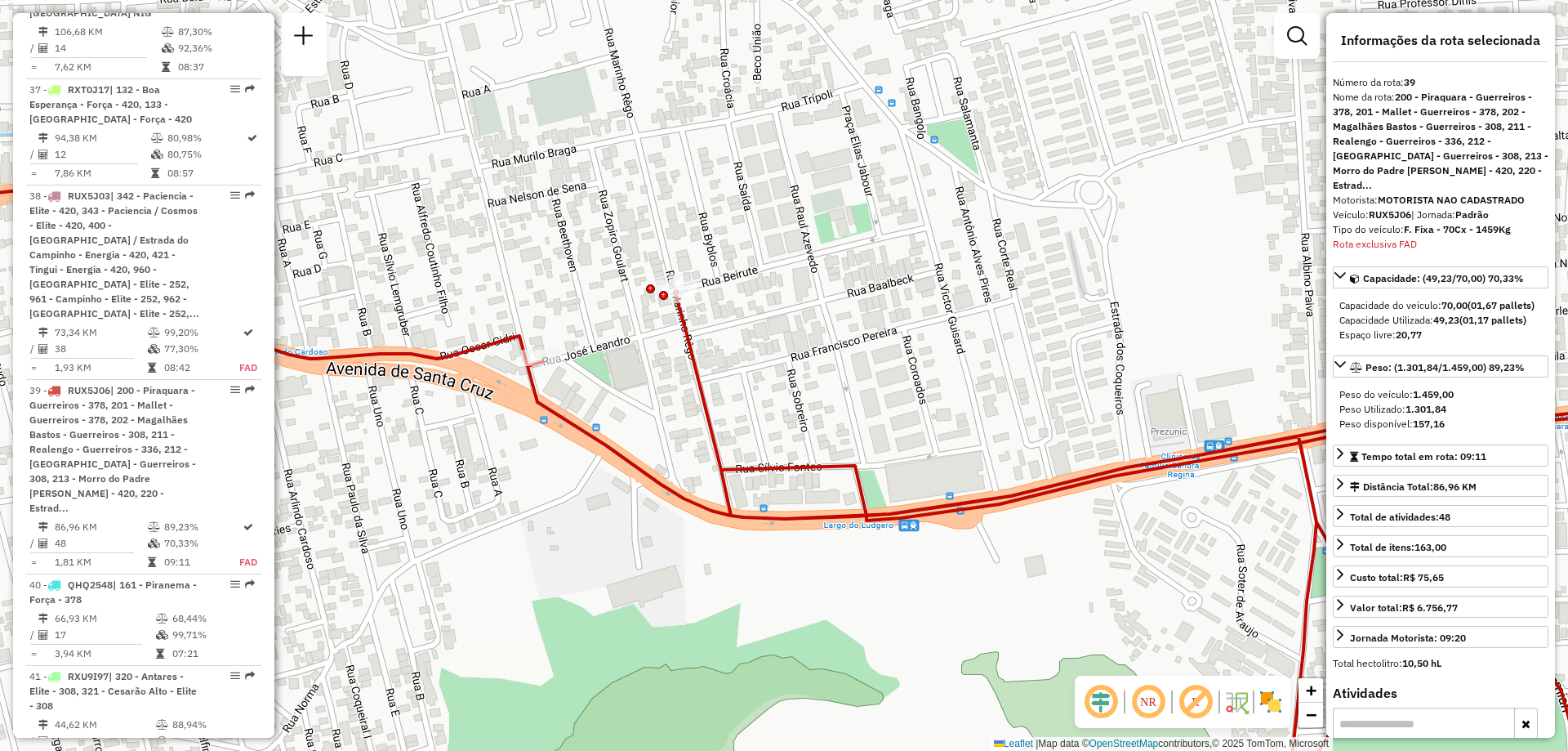
click at [1266, 702] on img at bounding box center [1270, 702] width 26 height 26
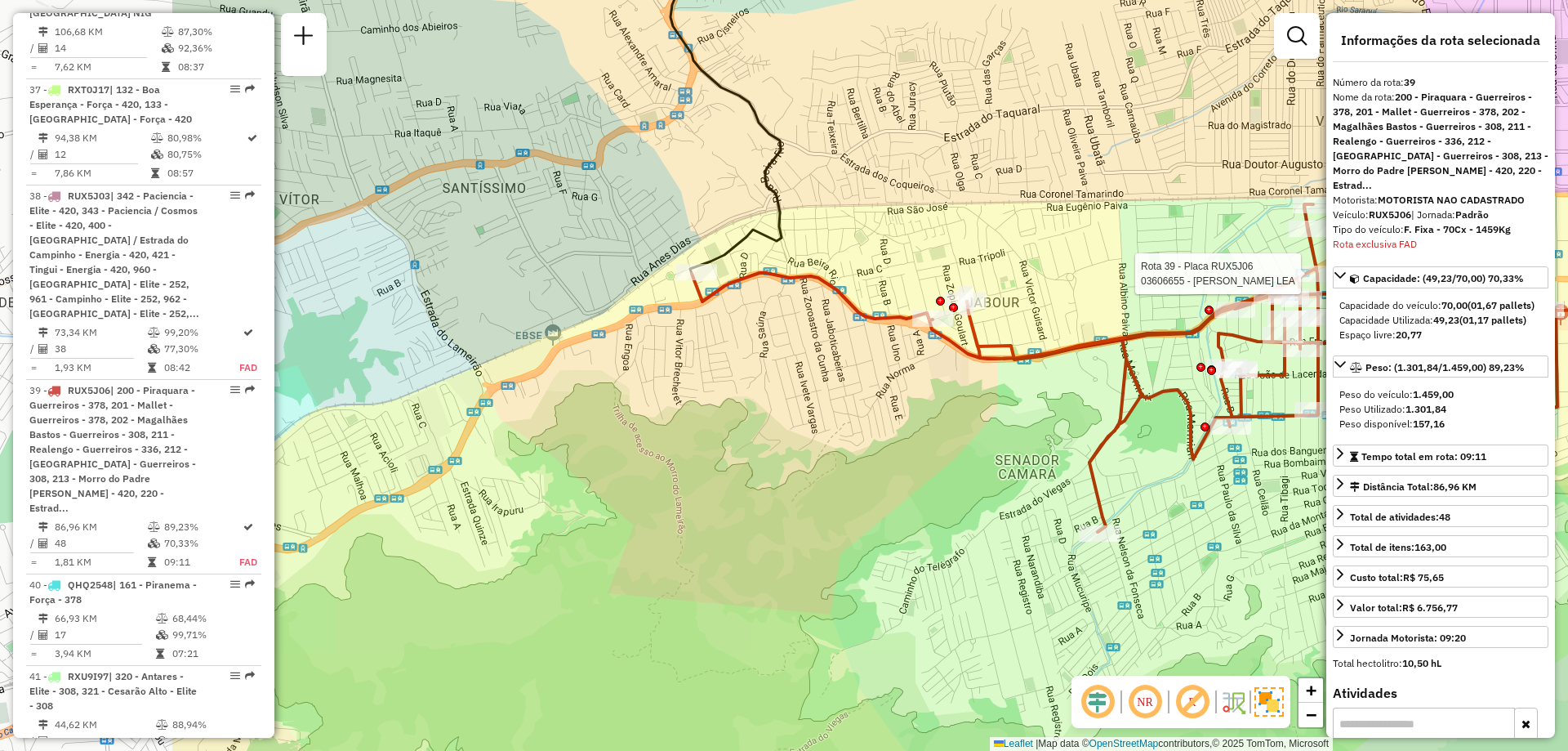
drag, startPoint x: 581, startPoint y: 435, endPoint x: 910, endPoint y: 371, distance: 335.2
click at [910, 371] on div "Rota 39 - Placa RUX5J06 03606655 - ODILA DE AZEVEDO LEA Janela de atendimento G…" at bounding box center [784, 376] width 1568 height 751
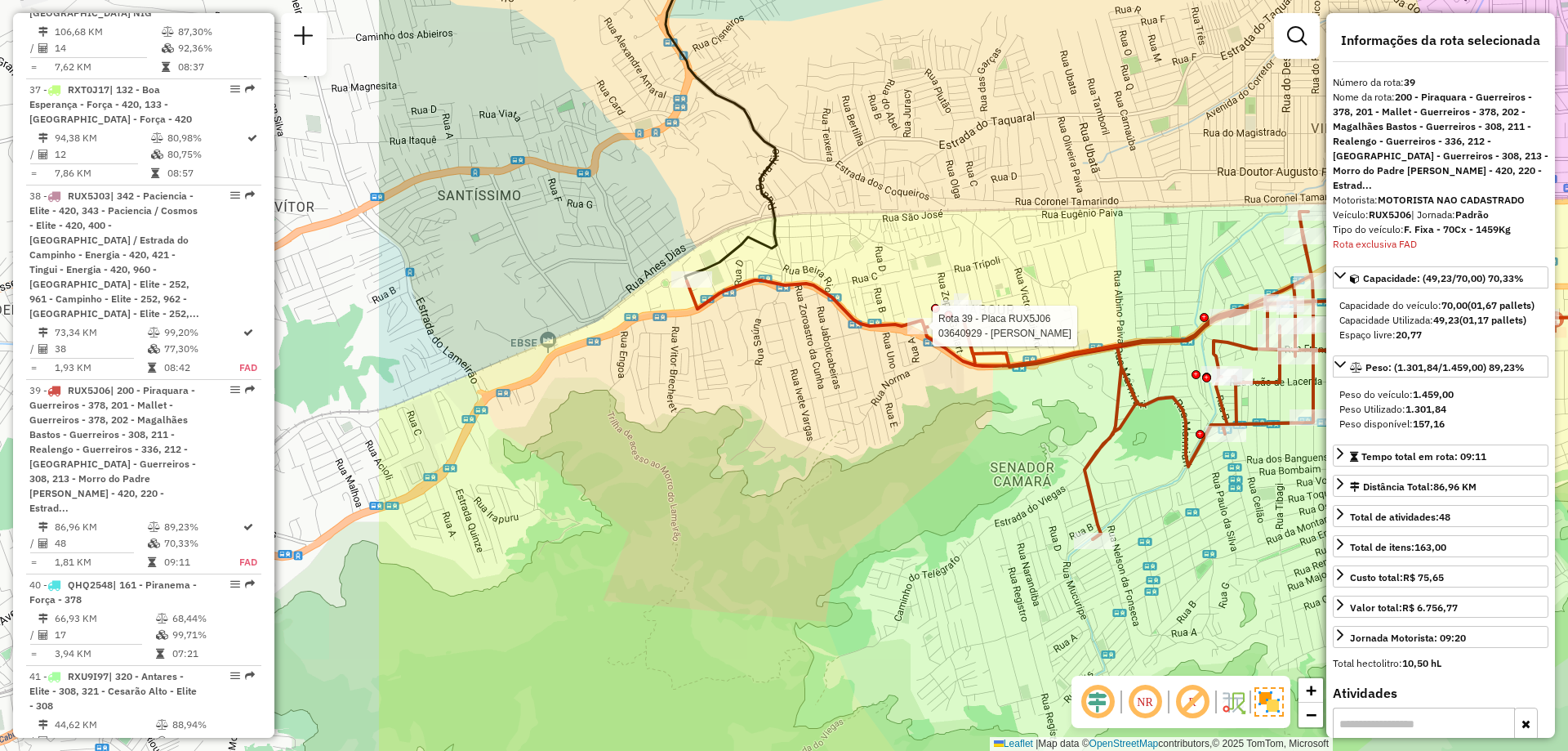
drag, startPoint x: 637, startPoint y: 339, endPoint x: 1172, endPoint y: 272, distance: 539.2
click at [1172, 272] on div "Rota 39 - Placa RUX5J06 03640929 - WESLLEY ANDRADE Janela de atendimento Grade …" at bounding box center [784, 376] width 1568 height 751
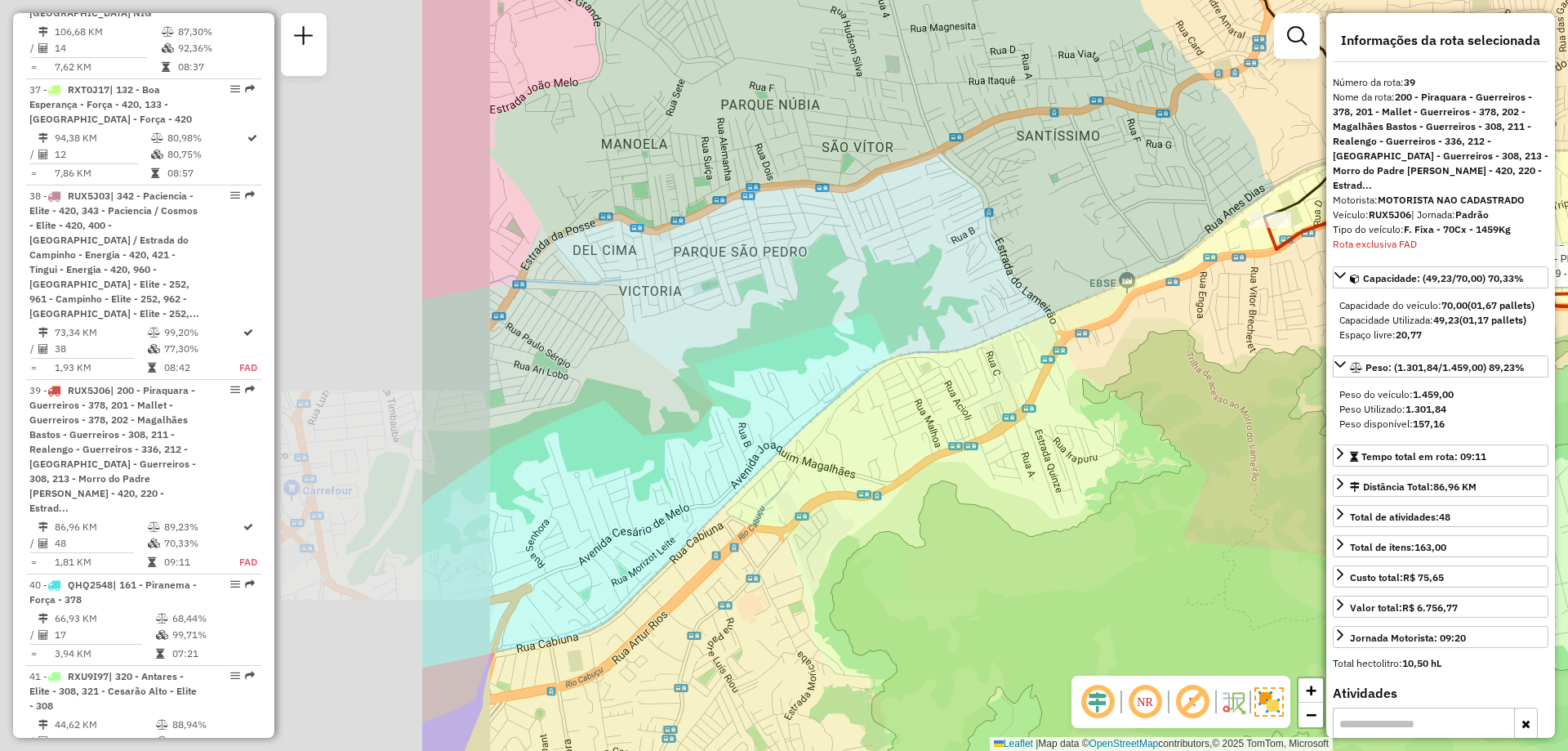
drag, startPoint x: 489, startPoint y: 370, endPoint x: 1071, endPoint y: 310, distance: 585.1
click at [1071, 310] on div "Rota 39 - Placa RUX5J06 03640929 - WESLLEY ANDRADE Janela de atendimento Grade …" at bounding box center [784, 376] width 1568 height 751
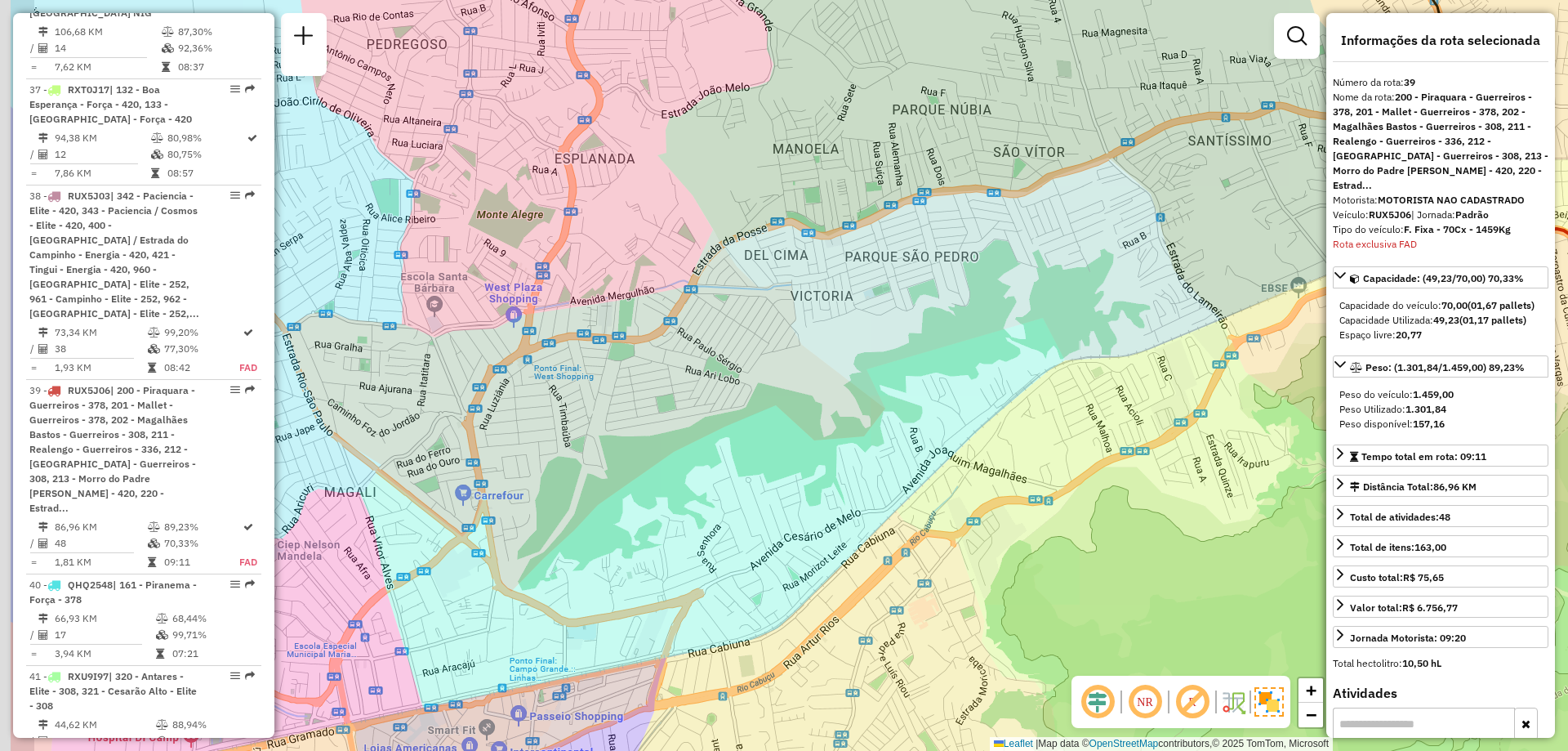
drag, startPoint x: 501, startPoint y: 239, endPoint x: 1143, endPoint y: 201, distance: 643.1
click at [1143, 201] on div "Rota 39 - Placa RUX5J06 03640929 - WESLLEY ANDRADE Janela de atendimento Grade …" at bounding box center [784, 376] width 1568 height 751
